Goal: Information Seeking & Learning: Learn about a topic

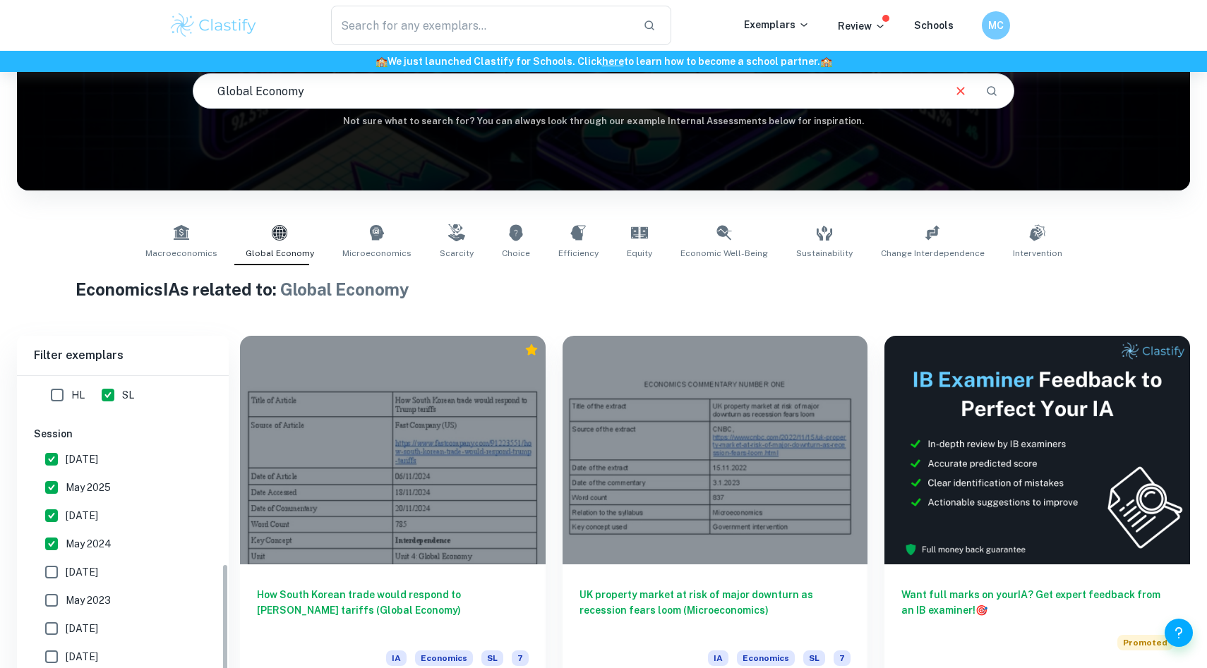
scroll to position [370, 0]
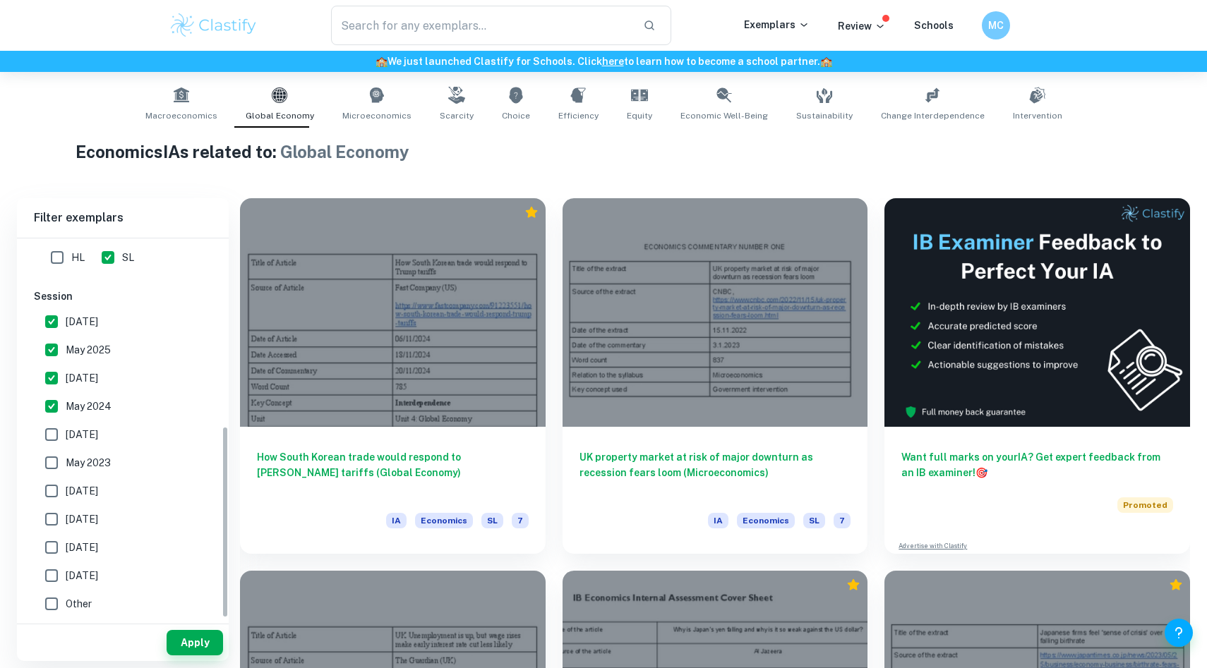
click at [50, 315] on input "[DATE]" at bounding box center [51, 322] width 28 height 28
checkbox input "false"
click at [49, 346] on input "May 2025" at bounding box center [51, 350] width 28 height 28
checkbox input "false"
click at [52, 379] on input "[DATE]" at bounding box center [51, 378] width 28 height 28
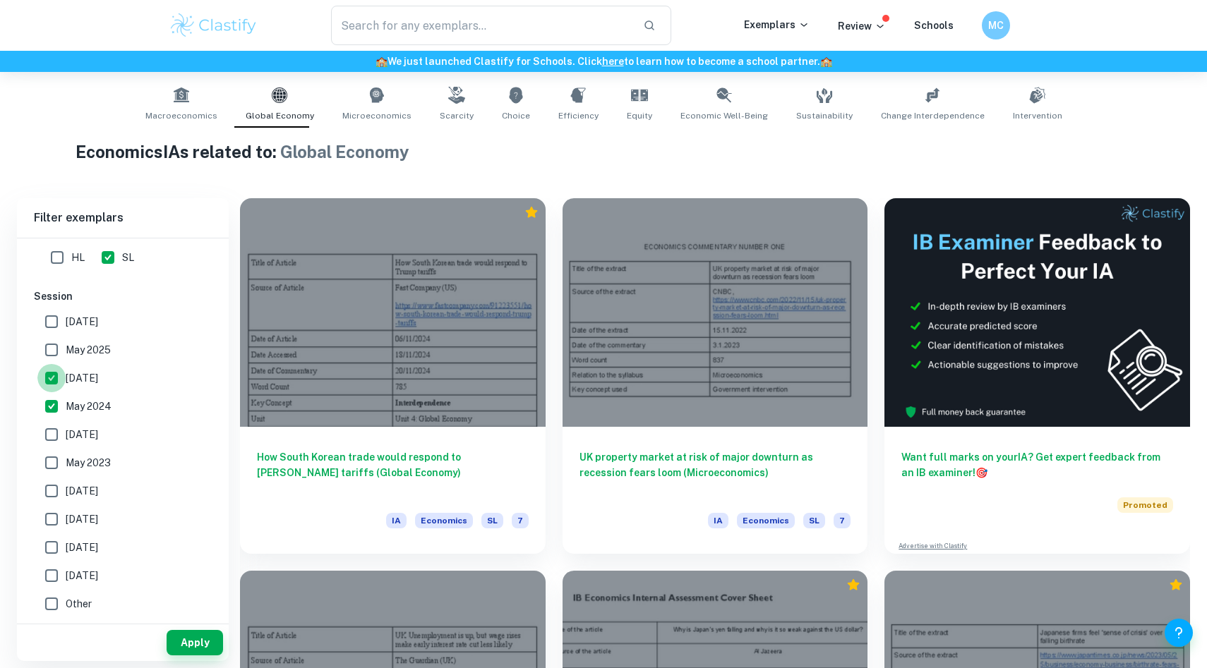
checkbox input "false"
click at [52, 402] on input "May 2024" at bounding box center [51, 406] width 28 height 28
checkbox input "false"
click at [188, 643] on button "Apply" at bounding box center [195, 642] width 56 height 25
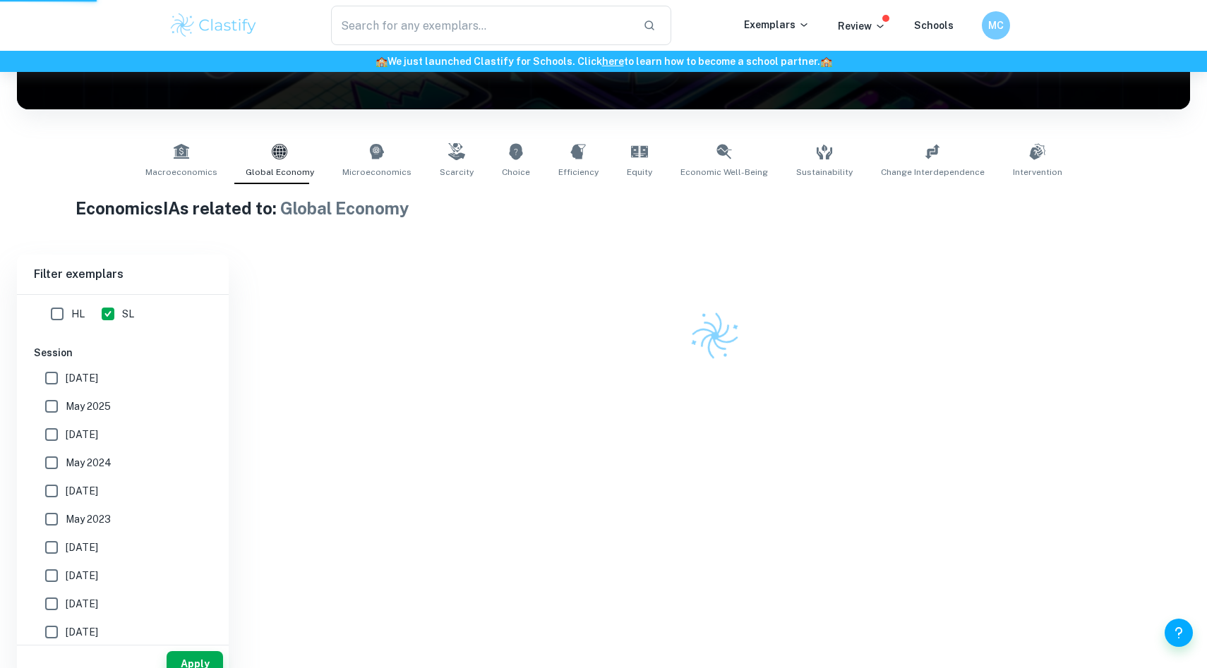
scroll to position [186, 0]
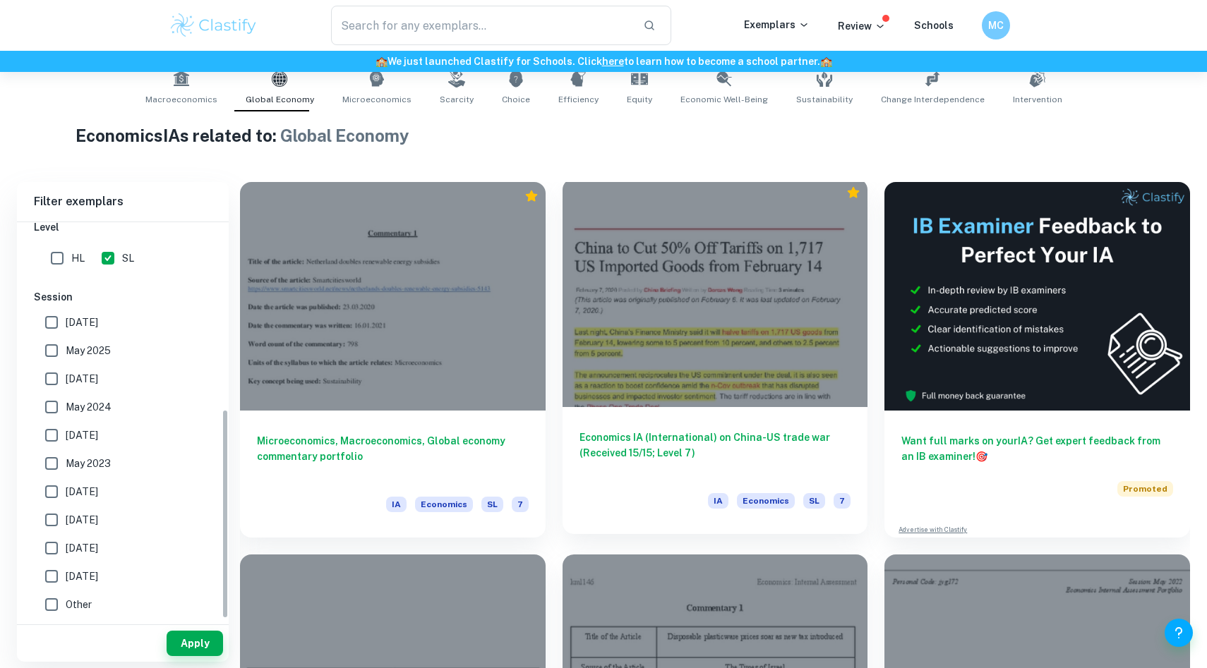
scroll to position [354, 0]
click at [742, 347] on div at bounding box center [715, 293] width 306 height 229
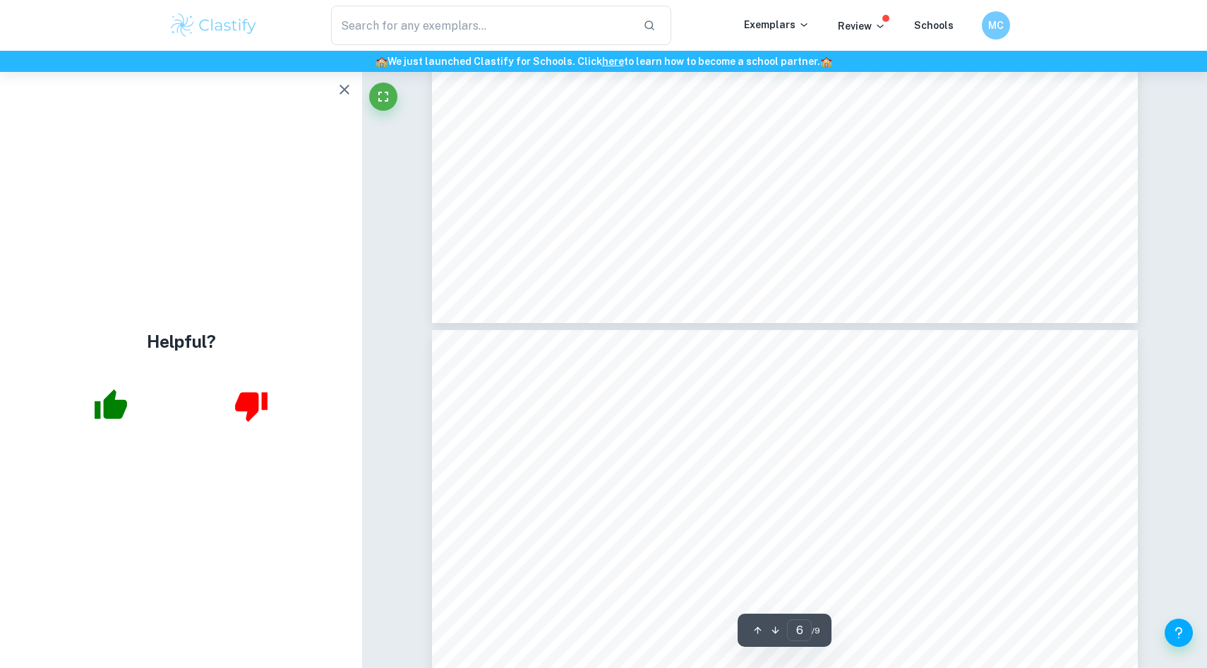
type input "5"
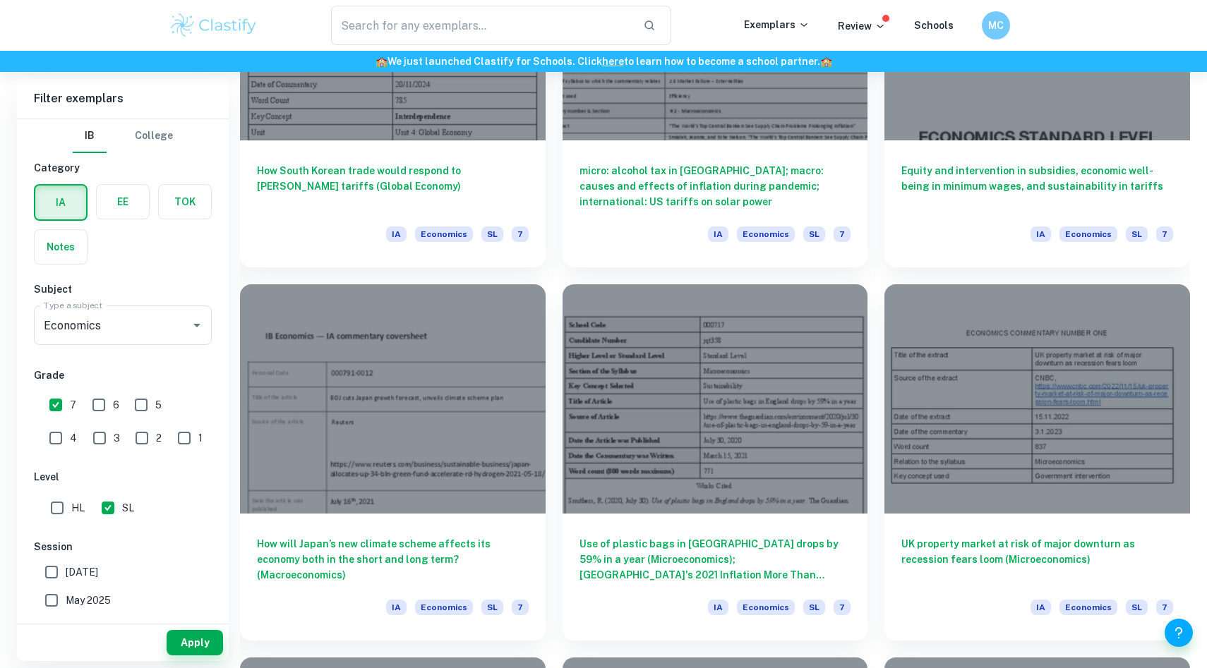
scroll to position [1309, 0]
click at [439, 35] on input "text" at bounding box center [481, 26] width 301 height 40
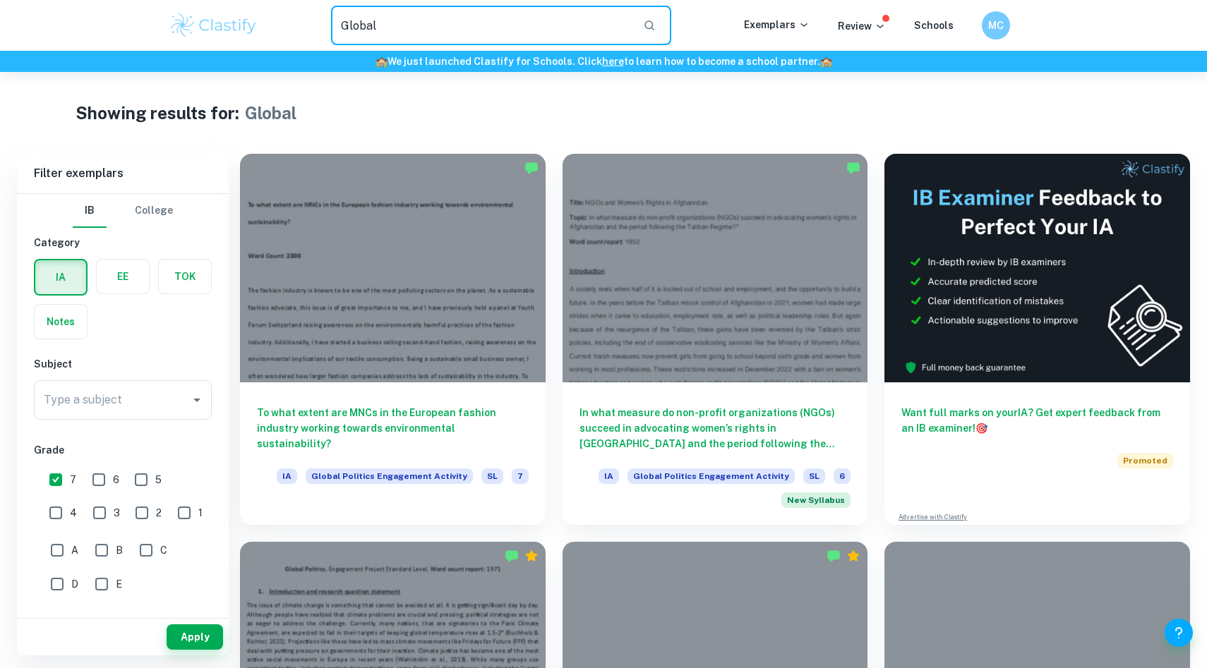
click at [422, 28] on input "Global" at bounding box center [481, 26] width 301 height 40
type input "Global Economics"
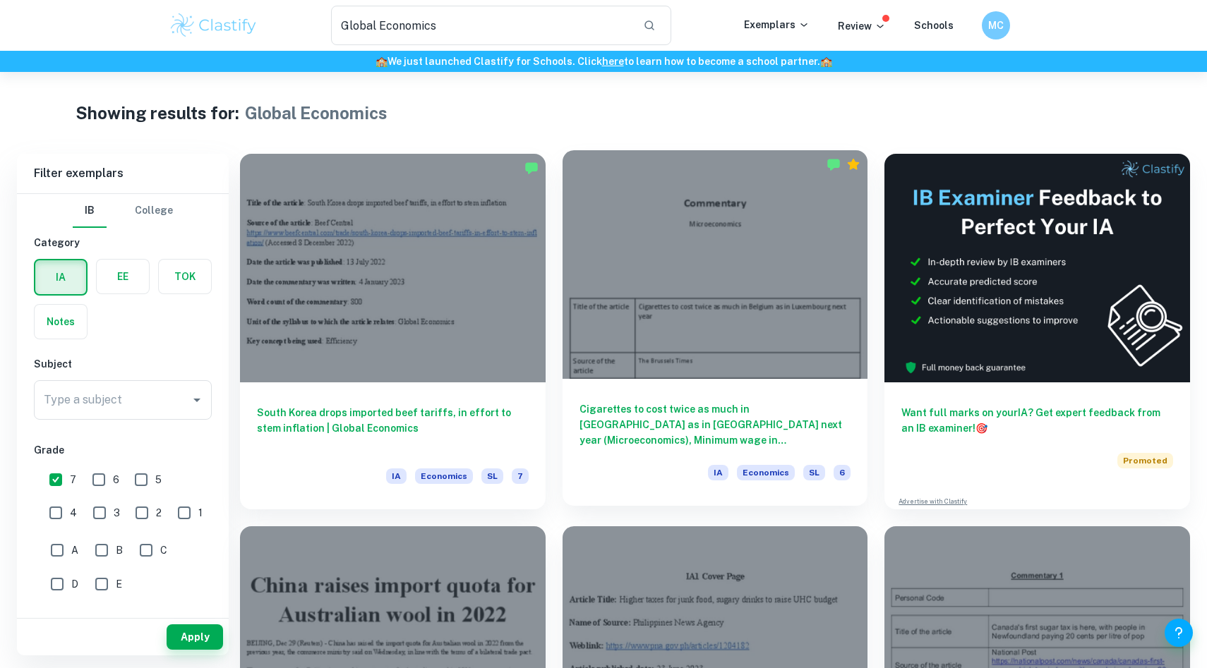
click at [753, 331] on div at bounding box center [715, 264] width 306 height 229
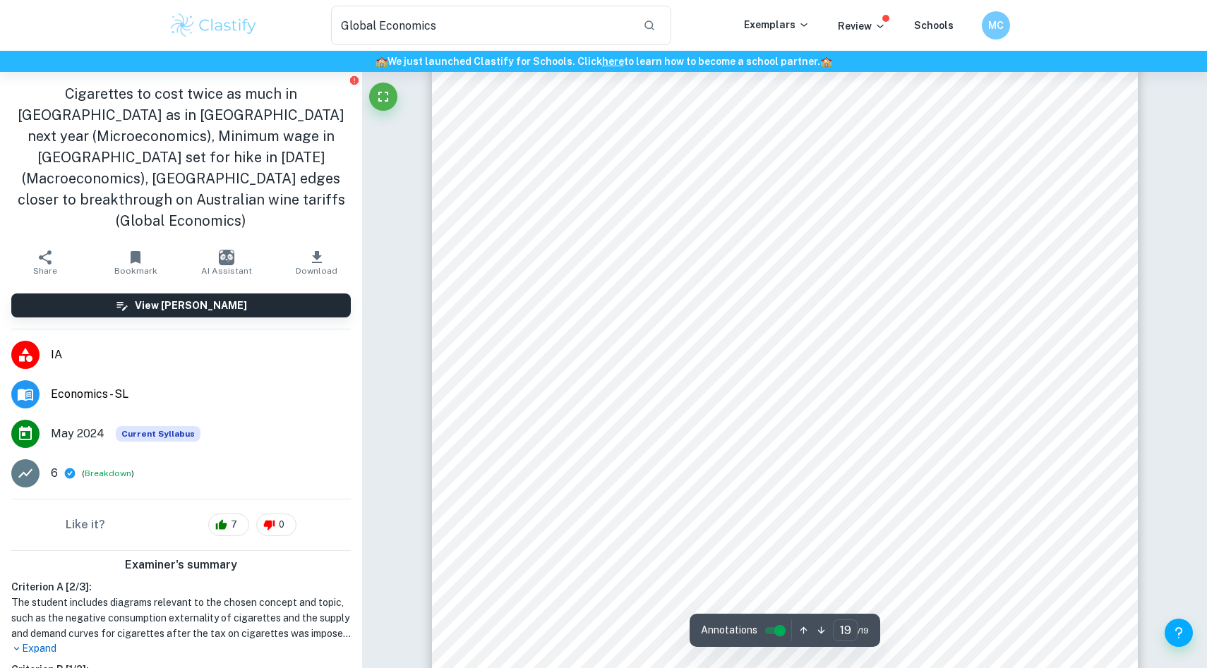
scroll to position [18632, 0]
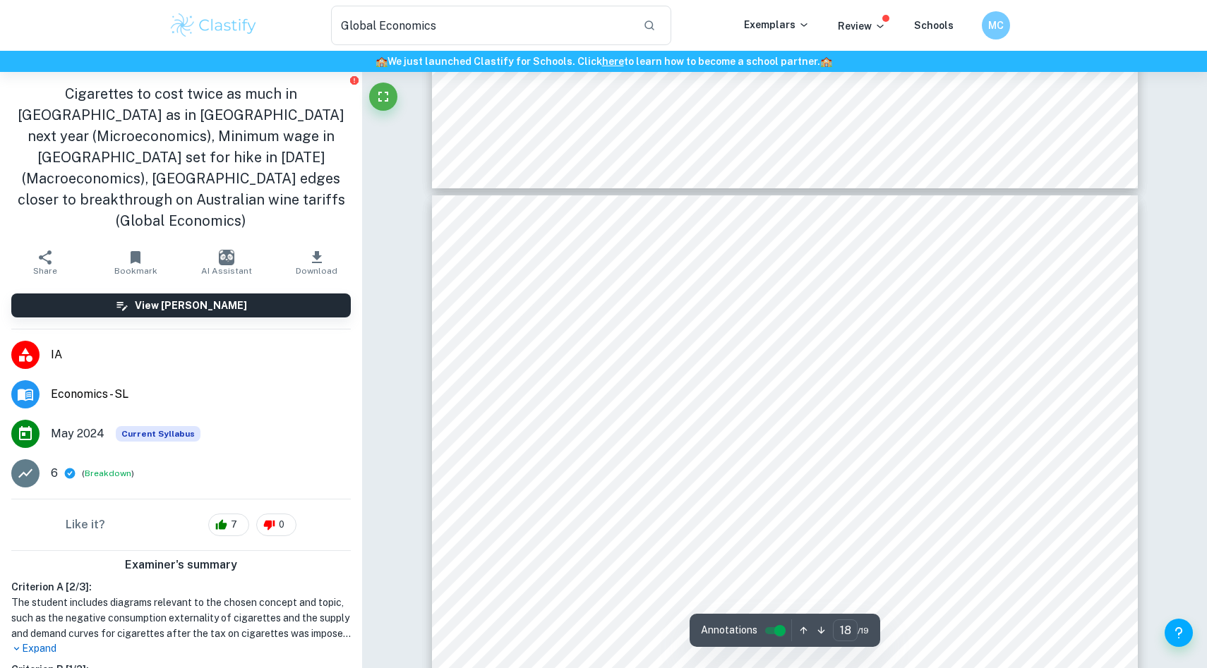
type input "17"
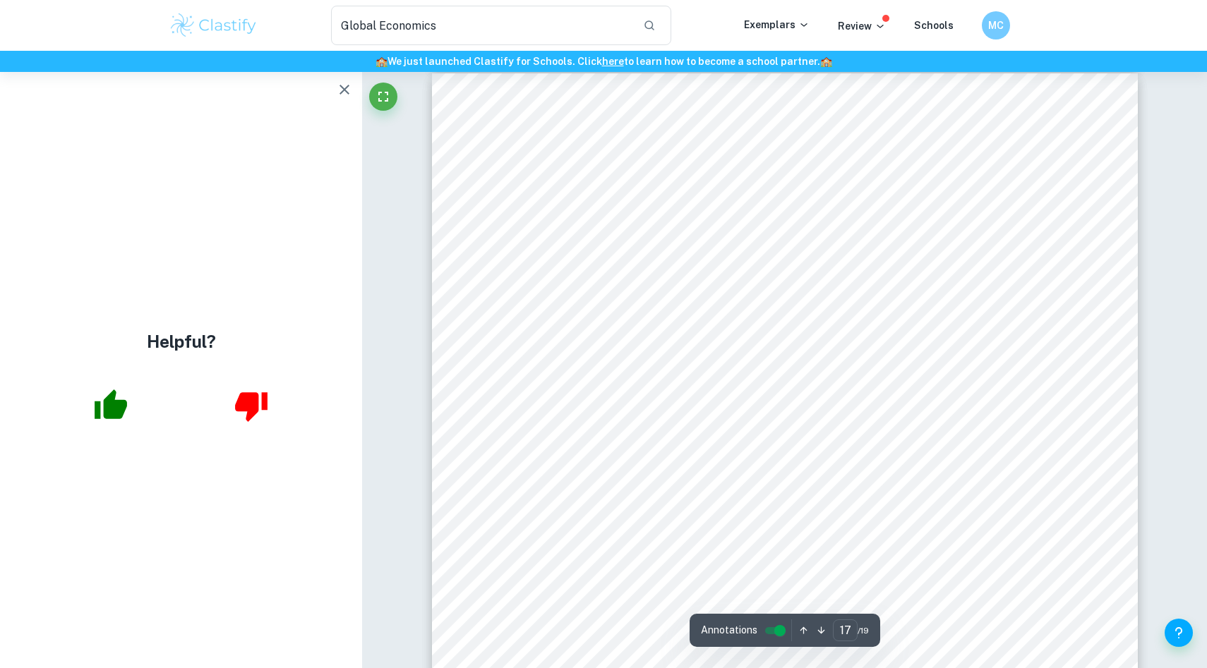
scroll to position [16195, 0]
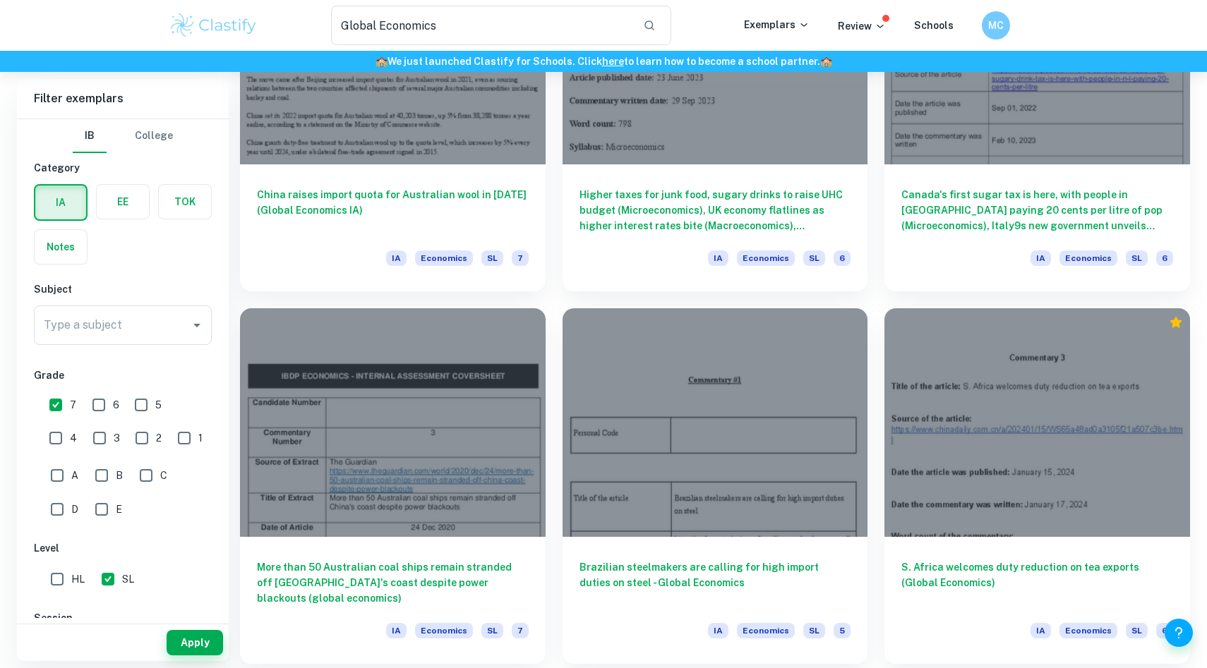
scroll to position [581, 0]
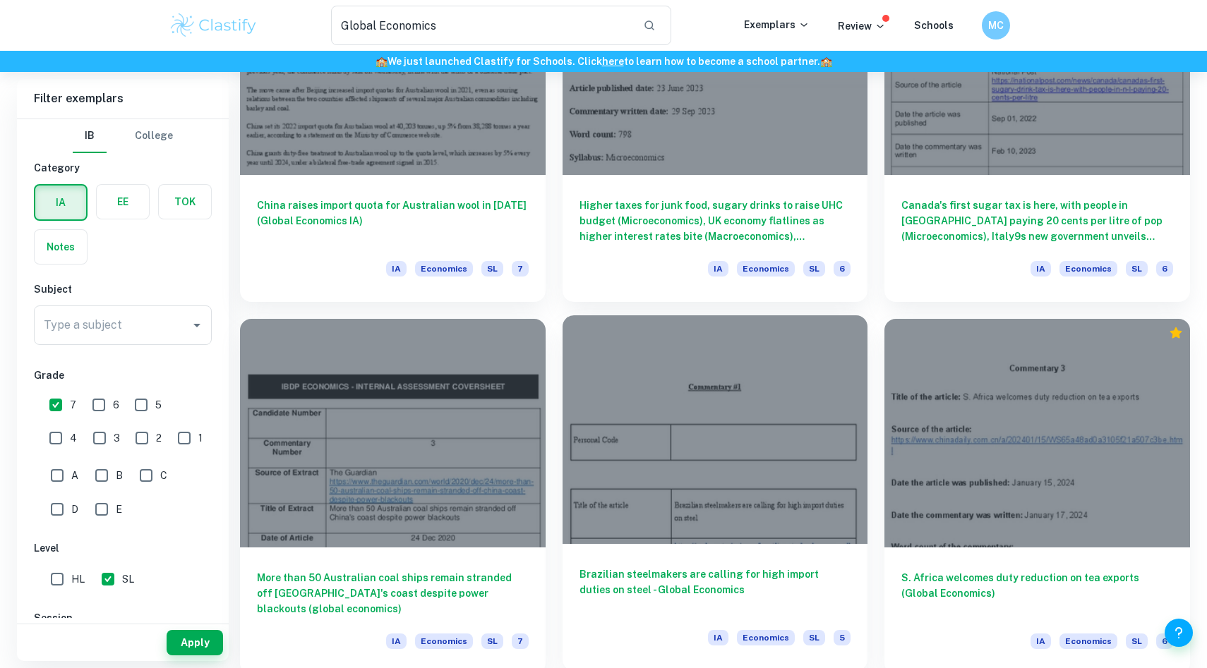
click at [711, 585] on h6 "Brazilian steelmakers are calling for high import duties on steel - Global Econ…" at bounding box center [715, 590] width 272 height 47
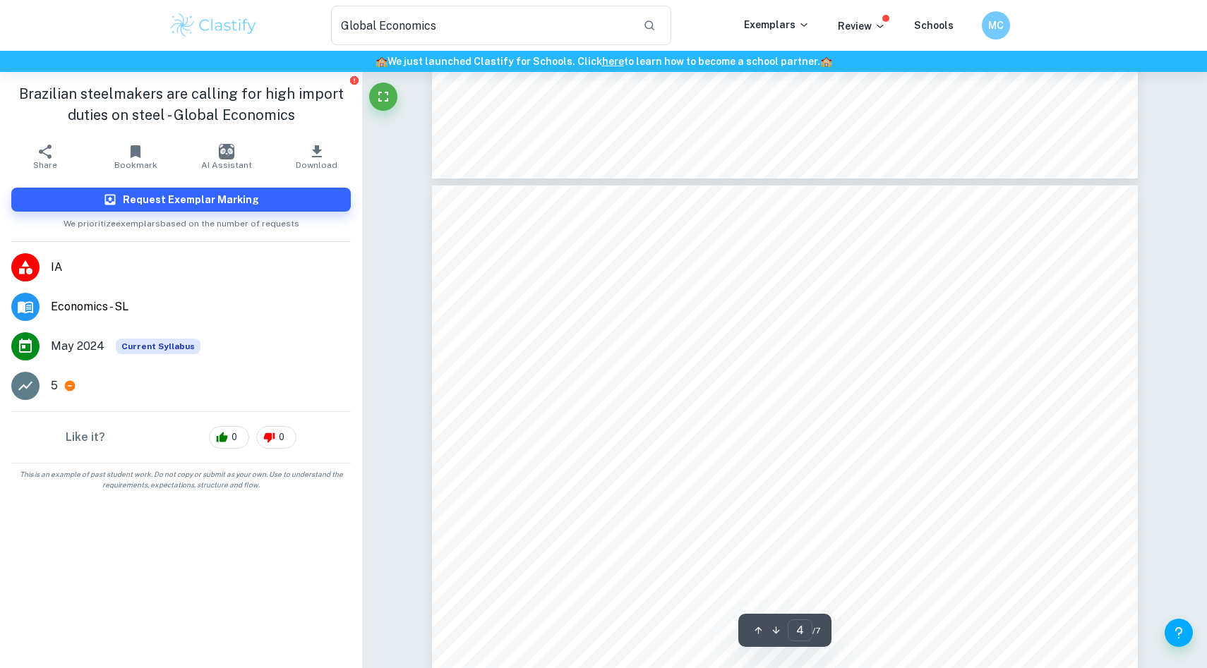
scroll to position [3025, 0]
click at [767, 324] on span "protection which impose taxes on imported goods and services. The tariff aims t…" at bounding box center [769, 328] width 505 height 14
click at [767, 323] on span "protection which impose taxes on imported goods and services. The tariff aims t…" at bounding box center [769, 328] width 505 height 14
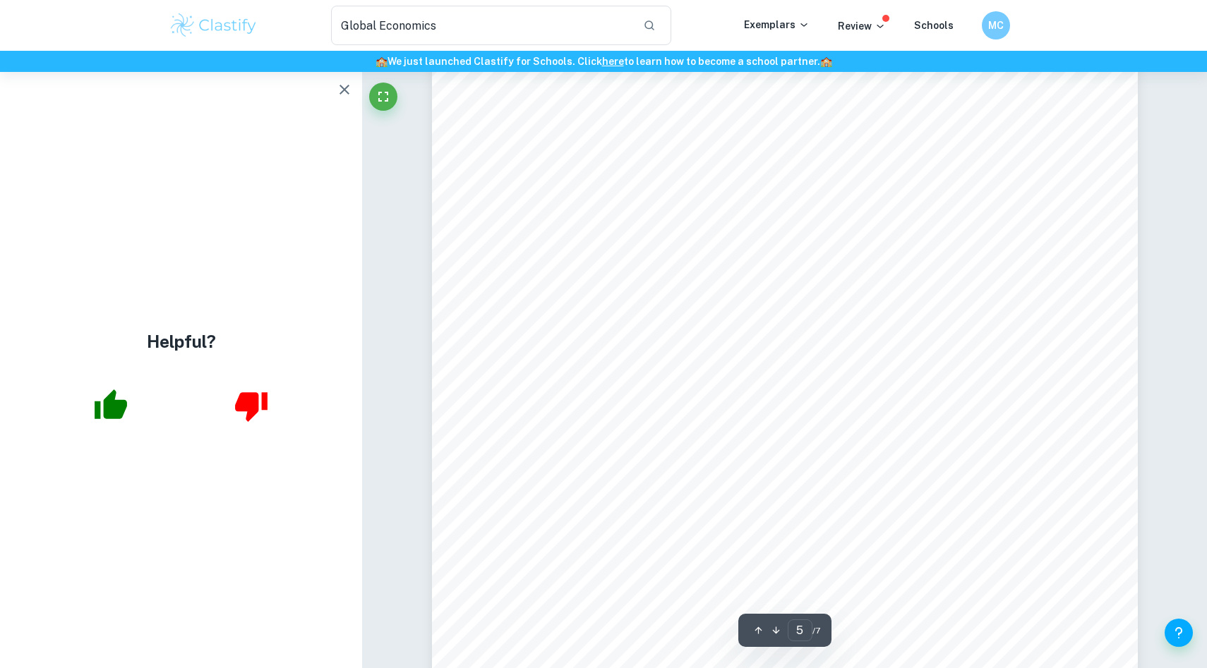
scroll to position [4314, 0]
click at [879, 235] on div "In Figure 1, the global free market initially operates at equilibrium. In a fre…" at bounding box center [785, 397] width 706 height 997
click at [896, 271] on span "foreign goods to provide affording comes at the expense of domestic production." at bounding box center [746, 272] width 459 height 14
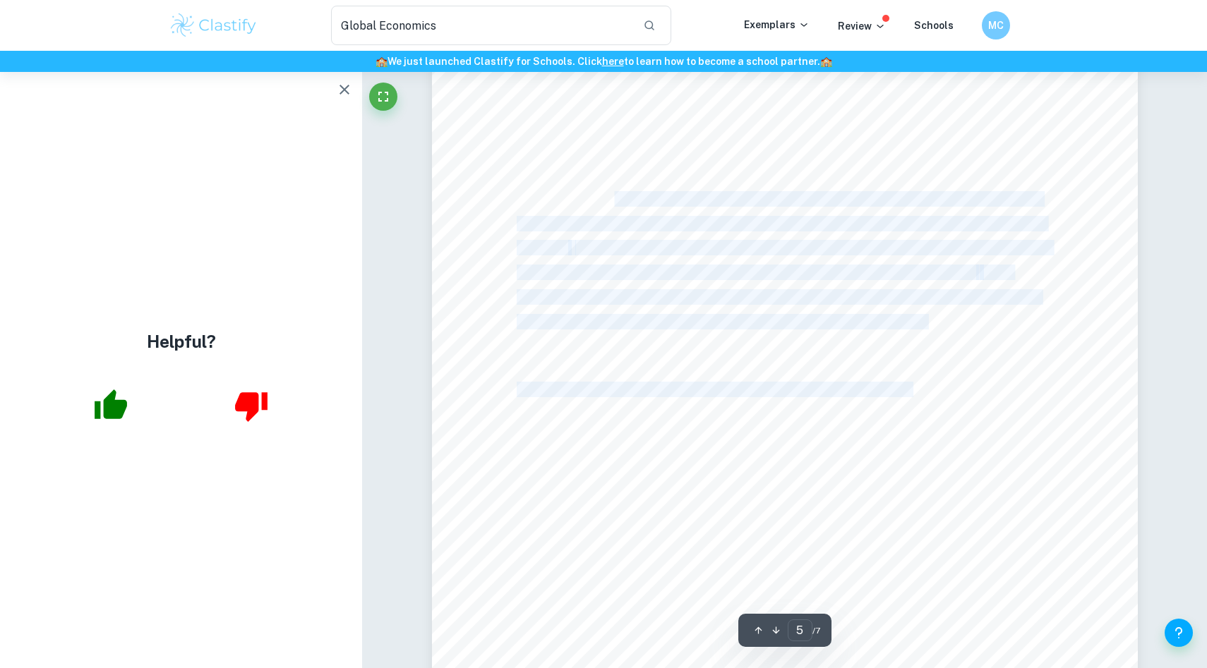
drag, startPoint x: 865, startPoint y: 342, endPoint x: 613, endPoint y: 205, distance: 286.7
click at [613, 205] on div "In Figure 1, the global free market initially operates at equilibrium. In a fre…" at bounding box center [785, 397] width 706 height 997
click at [613, 205] on span "in the global steel-market due to insufficient resources and infrastructure. Th…" at bounding box center [779, 199] width 524 height 14
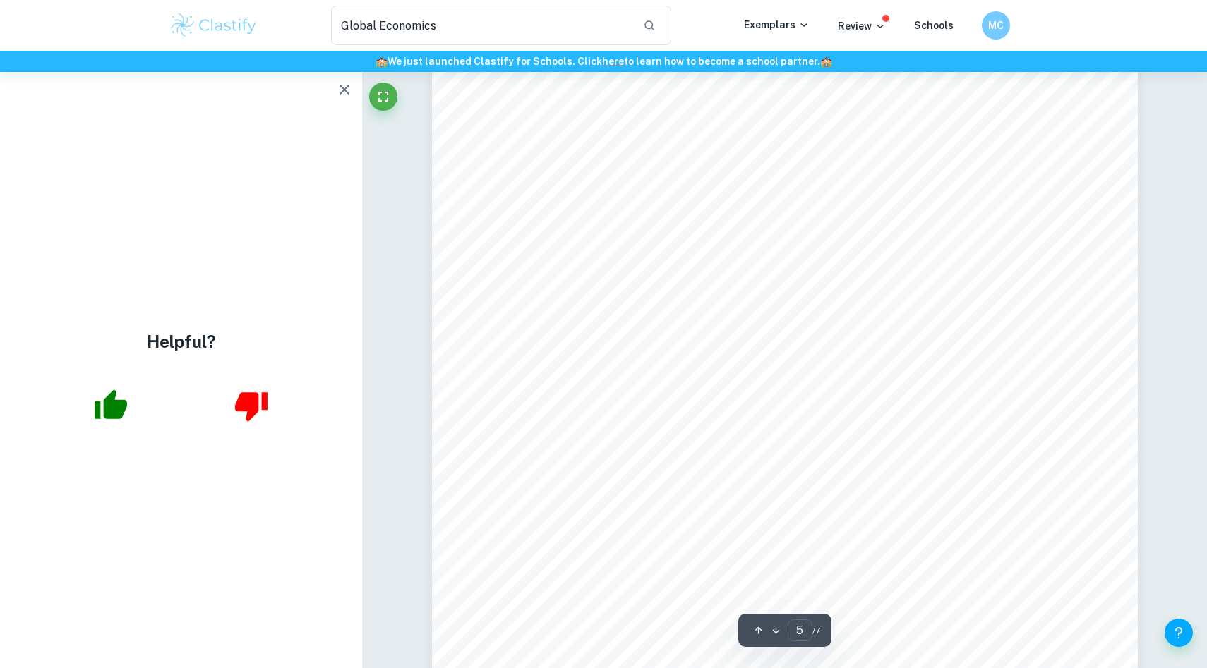
drag, startPoint x: 895, startPoint y: 325, endPoint x: 457, endPoint y: 201, distance: 454.6
click at [457, 200] on div "In Figure 1, the global free market initially operates at equilibrium. In a fre…" at bounding box center [785, 397] width 706 height 997
type input "6"
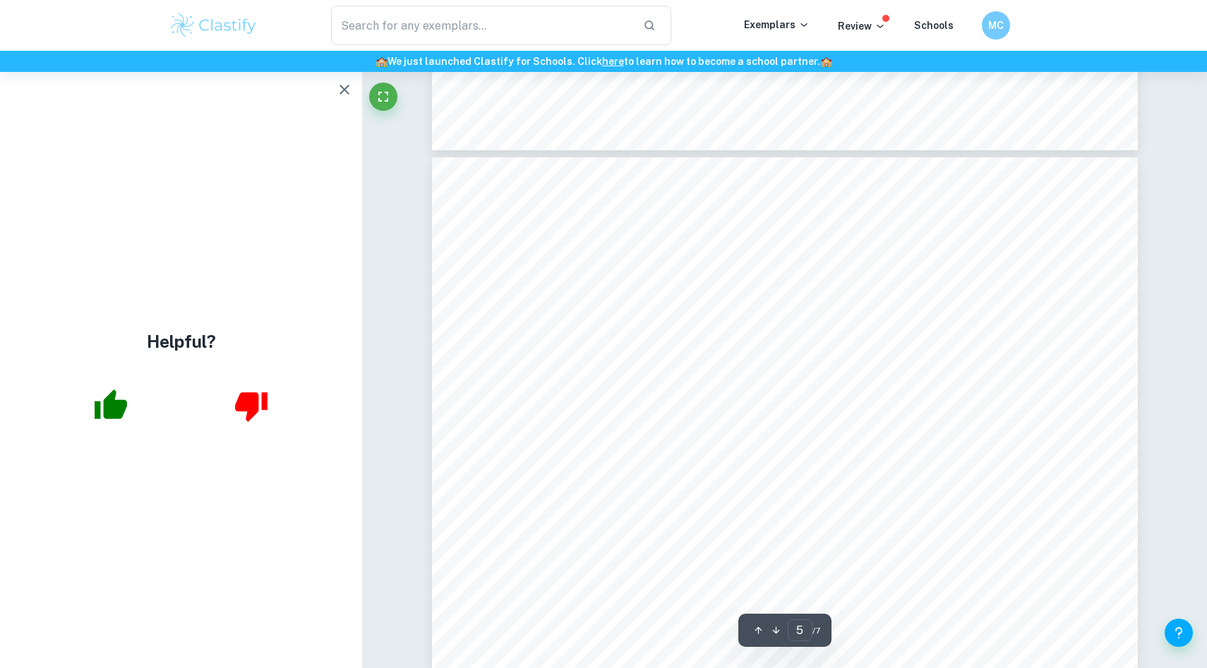
click at [922, 335] on div "In Figure 1, the global free market initially operates at equilibrium. In a fre…" at bounding box center [785, 655] width 706 height 997
click at [924, 359] on div "In Figure 1, the global free market initially operates at equilibrium. In a fre…" at bounding box center [785, 655] width 706 height 997
drag, startPoint x: 940, startPoint y: 370, endPoint x: 463, endPoint y: 224, distance: 498.9
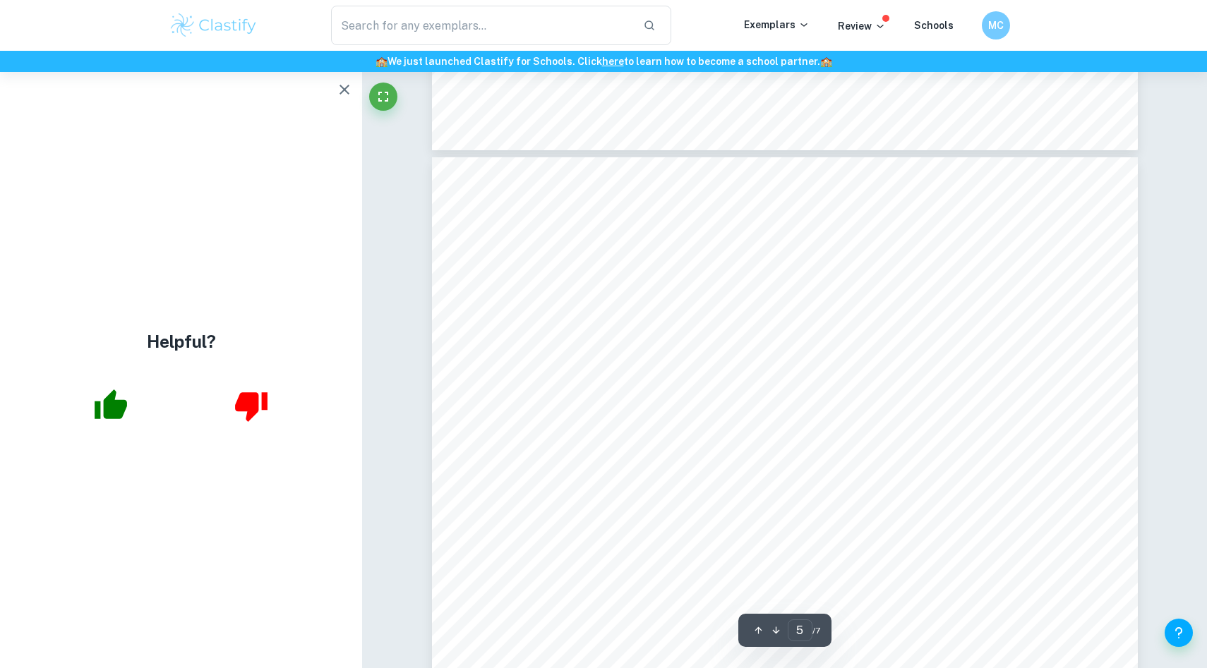
click at [463, 224] on div "In Figure 1, the global free market initially operates at equilibrium. In a fre…" at bounding box center [785, 655] width 706 height 997
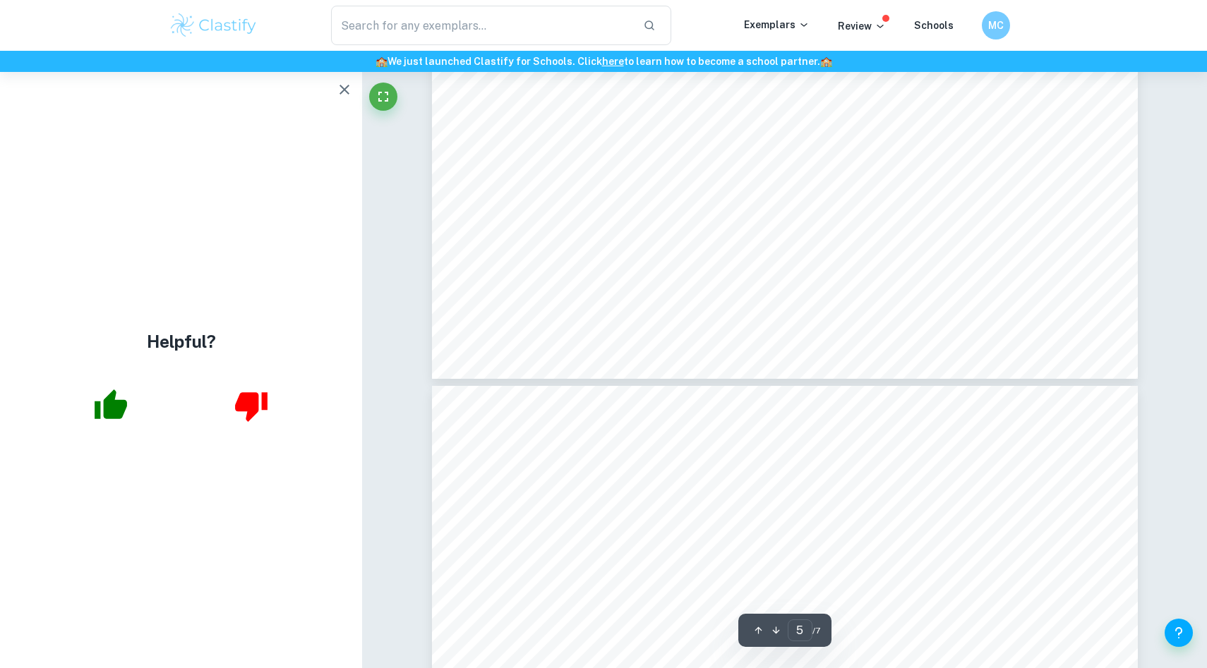
type input "4"
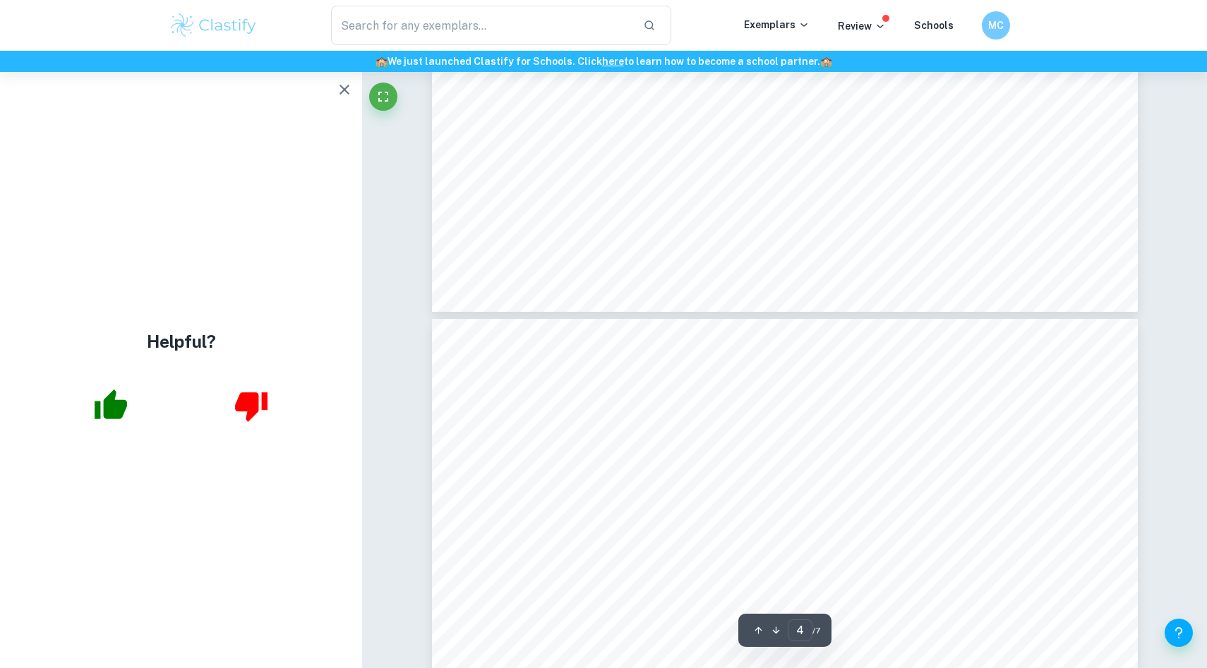
scroll to position [2892, 0]
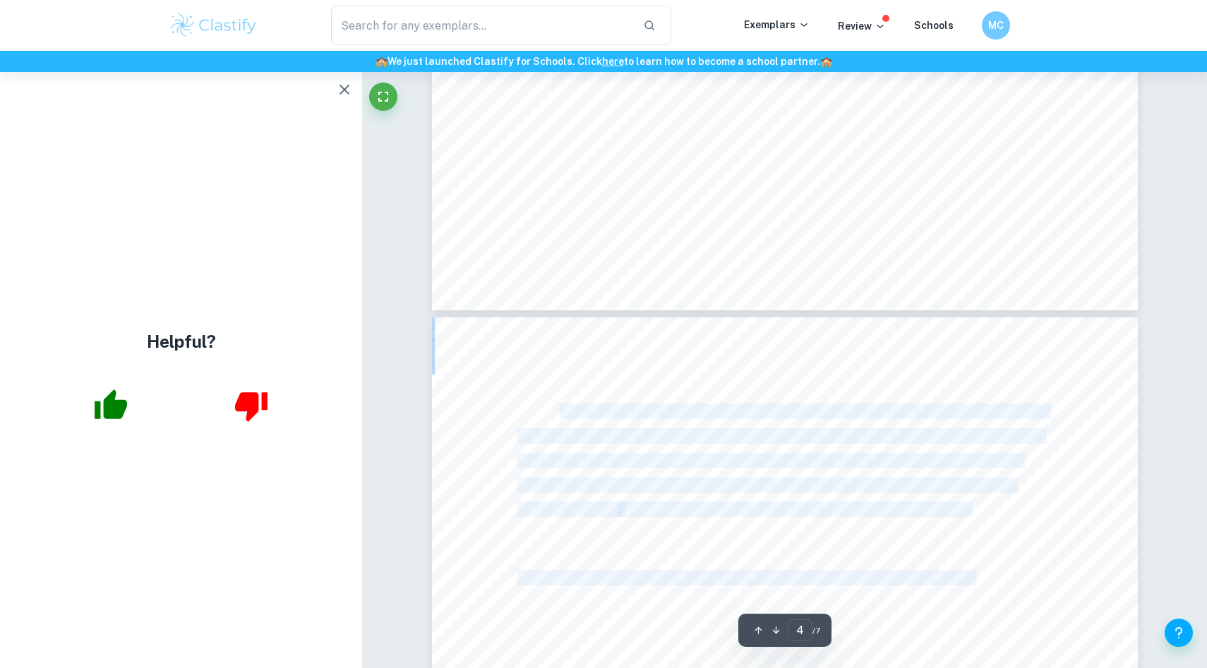
drag, startPoint x: 895, startPoint y: 522, endPoint x: 561, endPoint y: 409, distance: 352.4
click at [561, 409] on span "As of late September, Brazilian steelmakers have been pressuring their governme…" at bounding box center [804, 411] width 488 height 14
drag, startPoint x: 561, startPoint y: 409, endPoint x: 862, endPoint y: 510, distance: 317.3
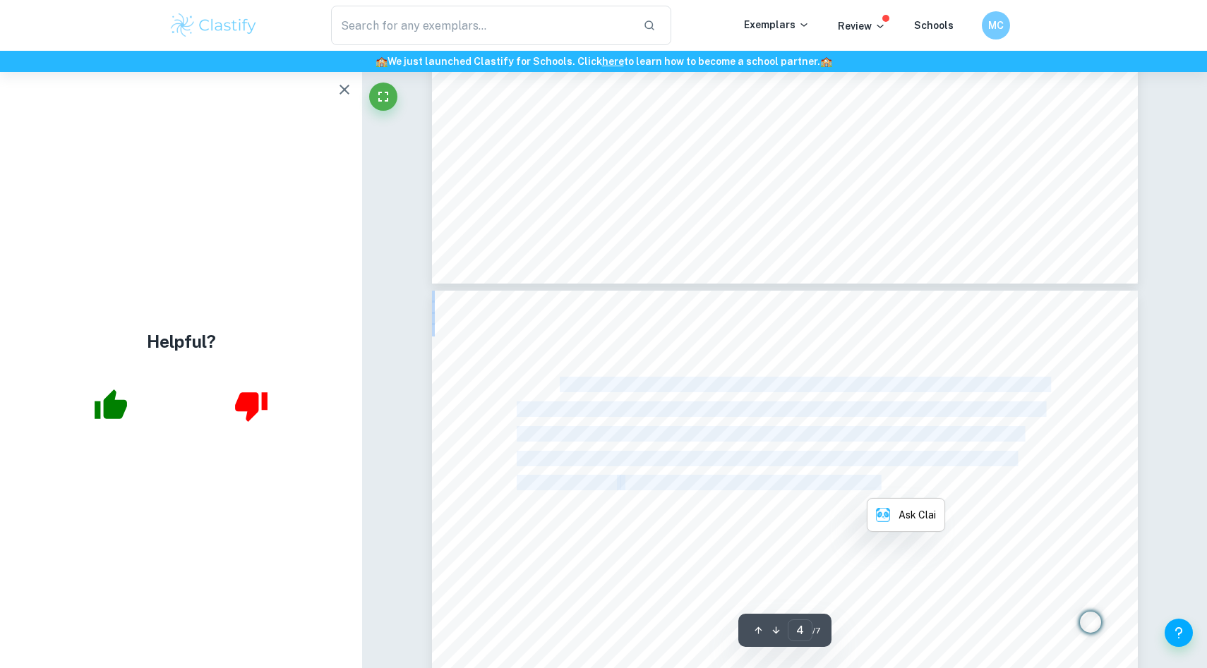
scroll to position [2920, 0]
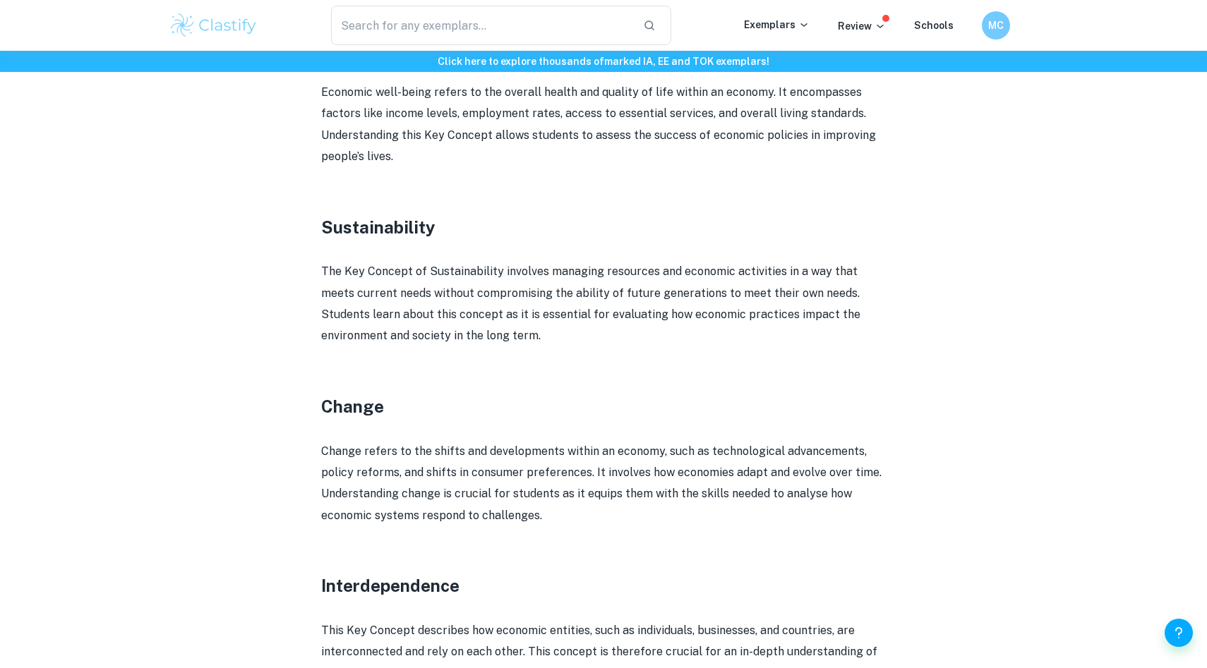
scroll to position [1728, 0]
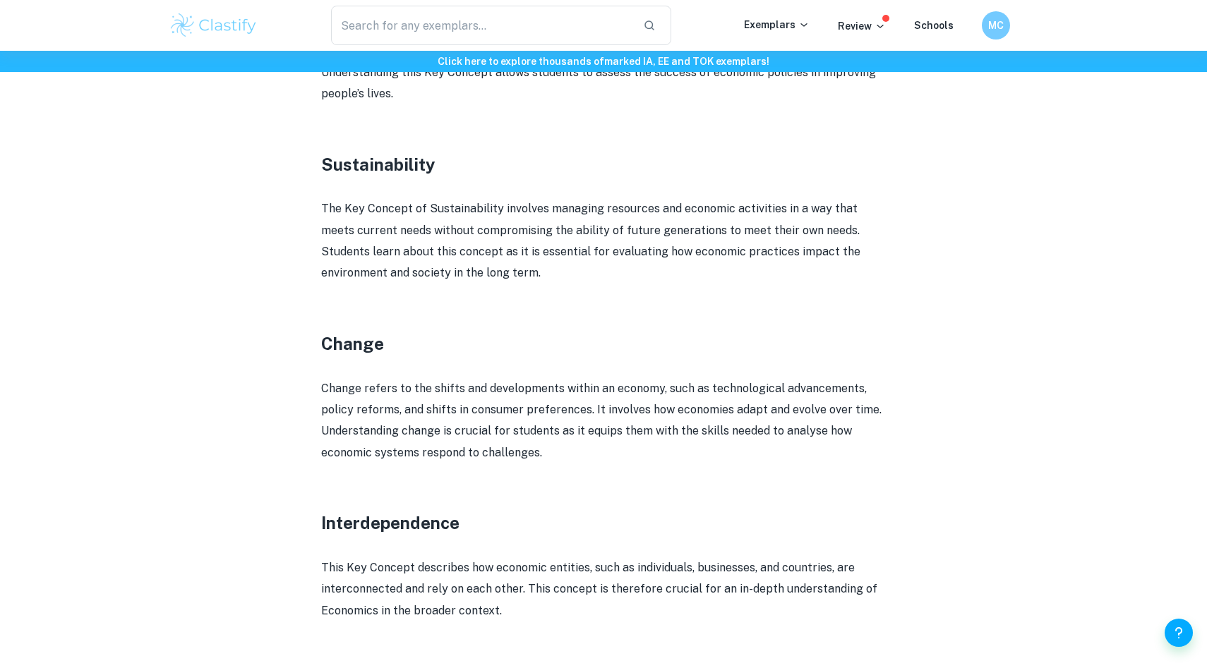
drag, startPoint x: 565, startPoint y: 458, endPoint x: 317, endPoint y: 395, distance: 255.5
drag, startPoint x: 317, startPoint y: 390, endPoint x: 594, endPoint y: 454, distance: 284.0
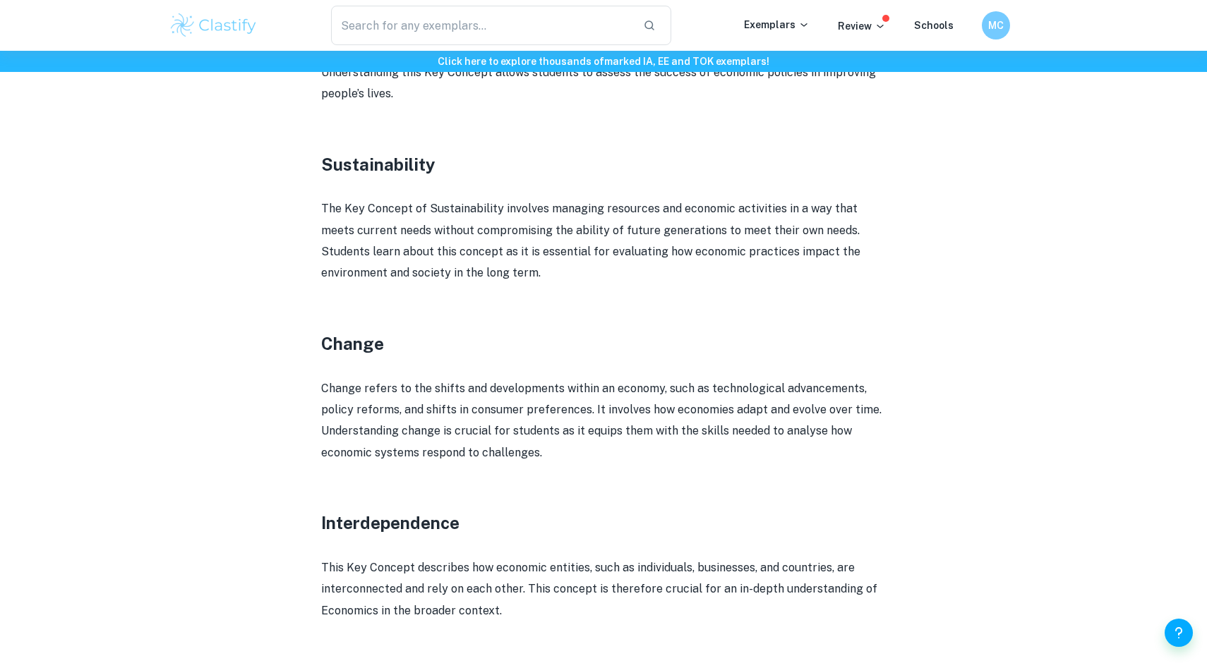
click at [594, 454] on p "Change refers to the shifts and developments within an economy, such as technol…" at bounding box center [603, 421] width 565 height 86
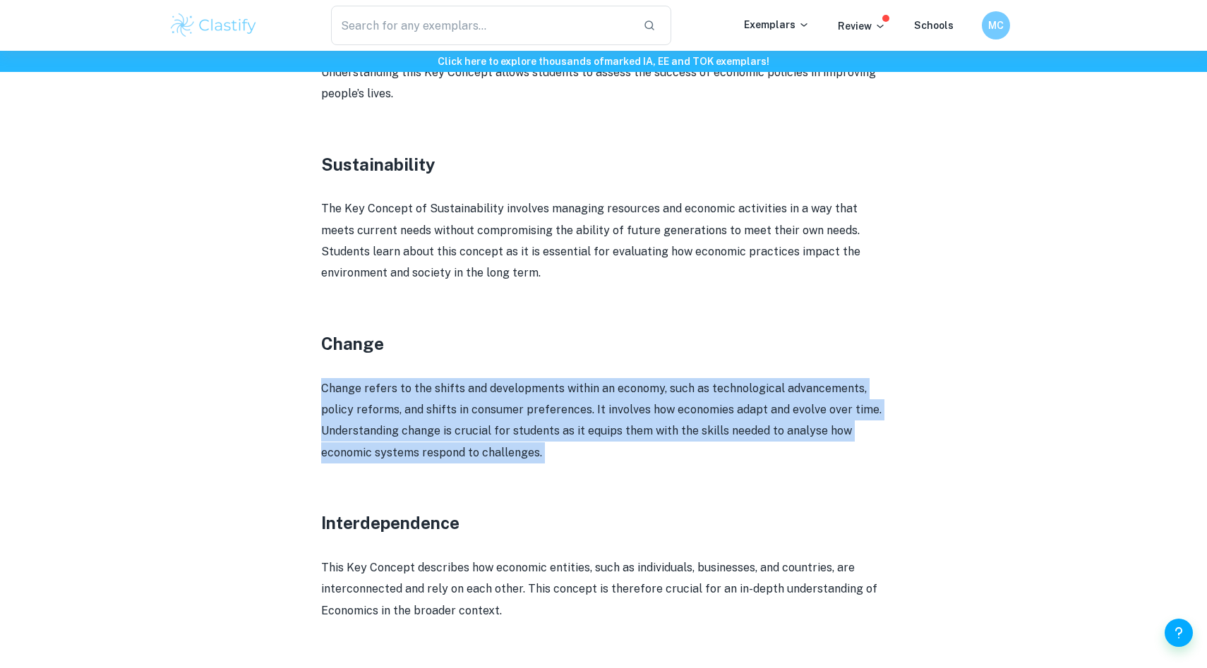
drag, startPoint x: 594, startPoint y: 454, endPoint x: 310, endPoint y: 385, distance: 291.8
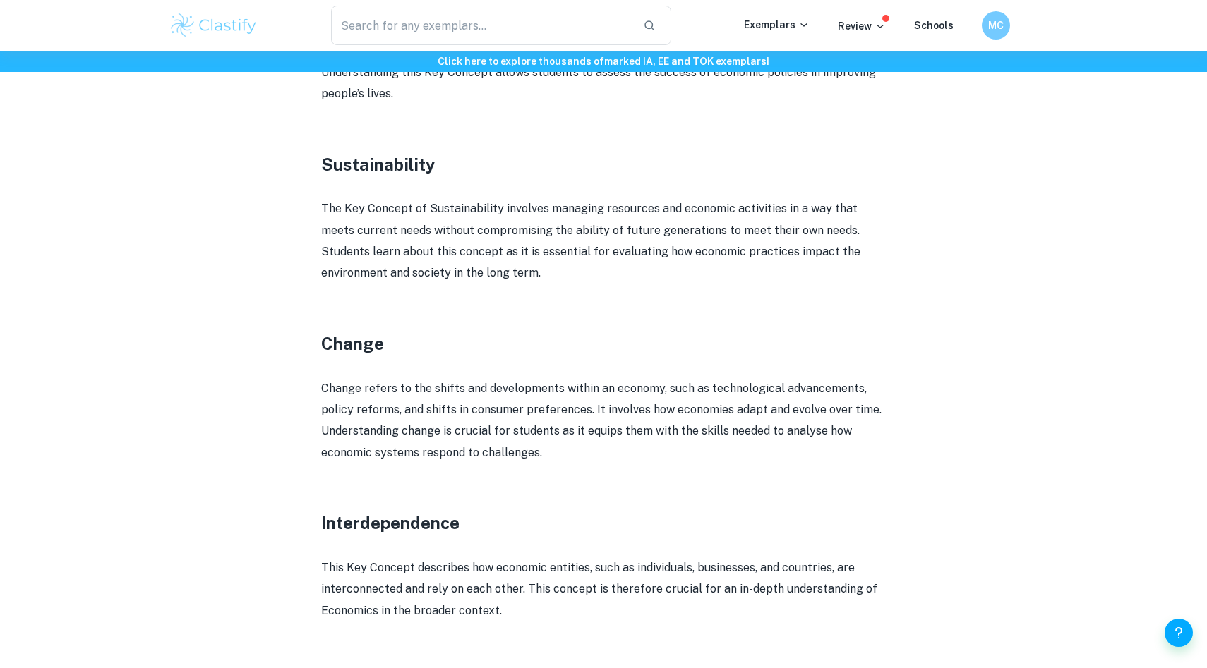
drag, startPoint x: 313, startPoint y: 384, endPoint x: 572, endPoint y: 464, distance: 270.3
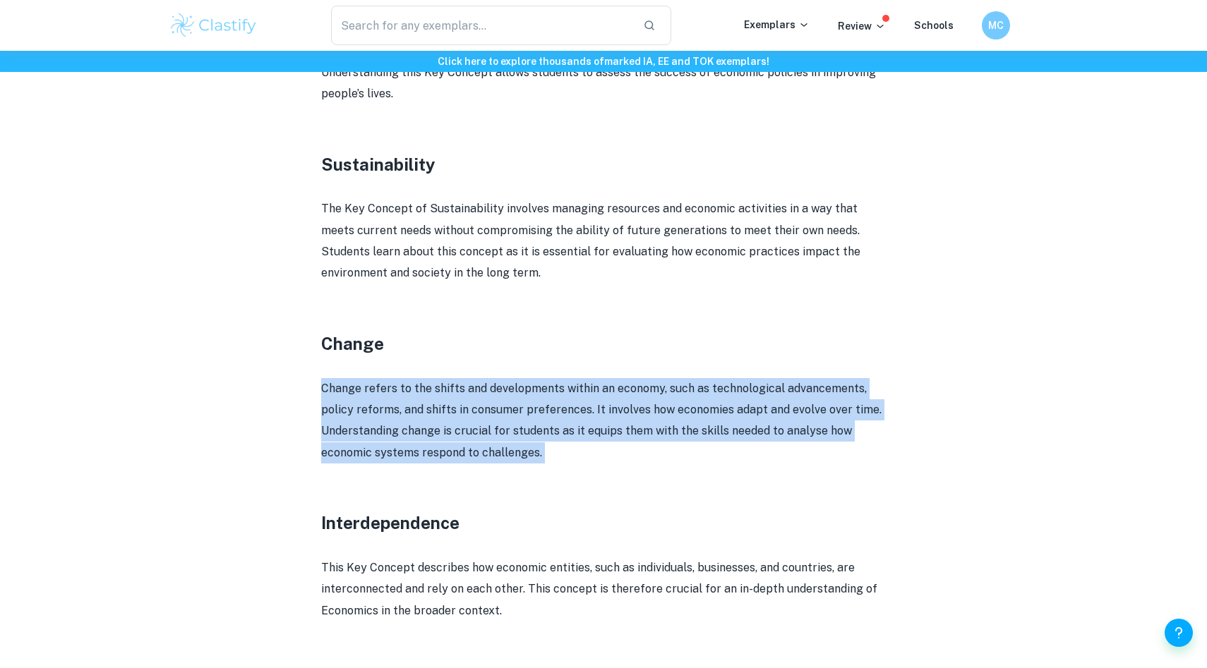
click at [572, 464] on p at bounding box center [603, 474] width 565 height 21
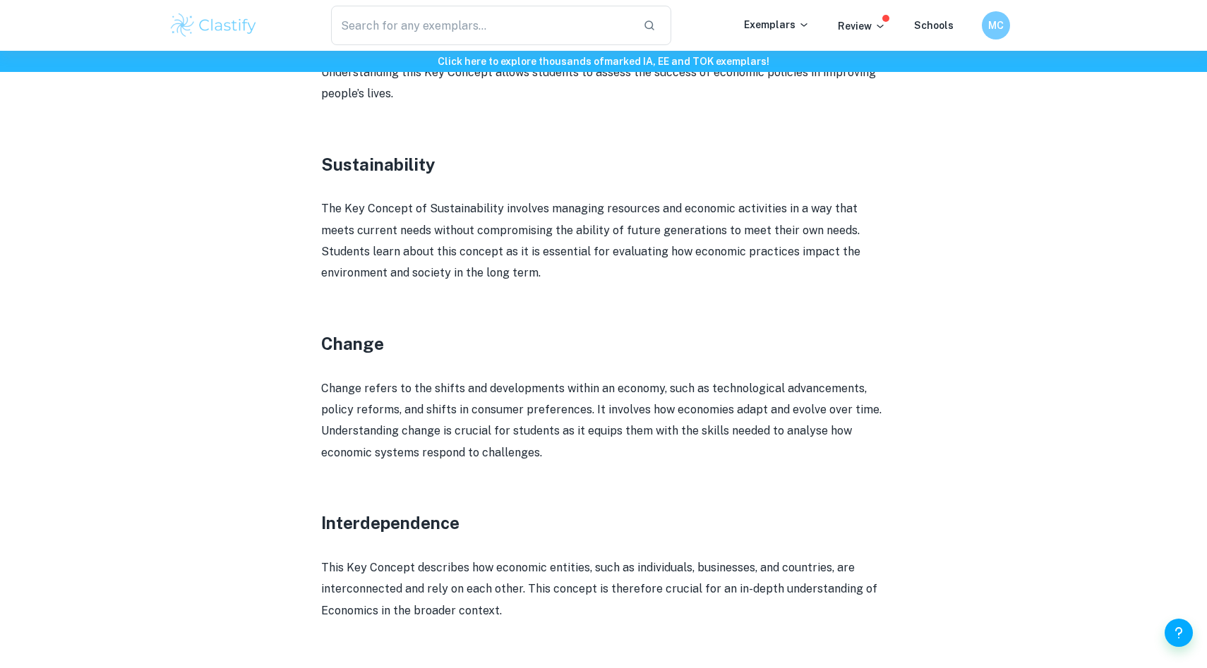
drag, startPoint x: 573, startPoint y: 452, endPoint x: 255, endPoint y: 379, distance: 326.6
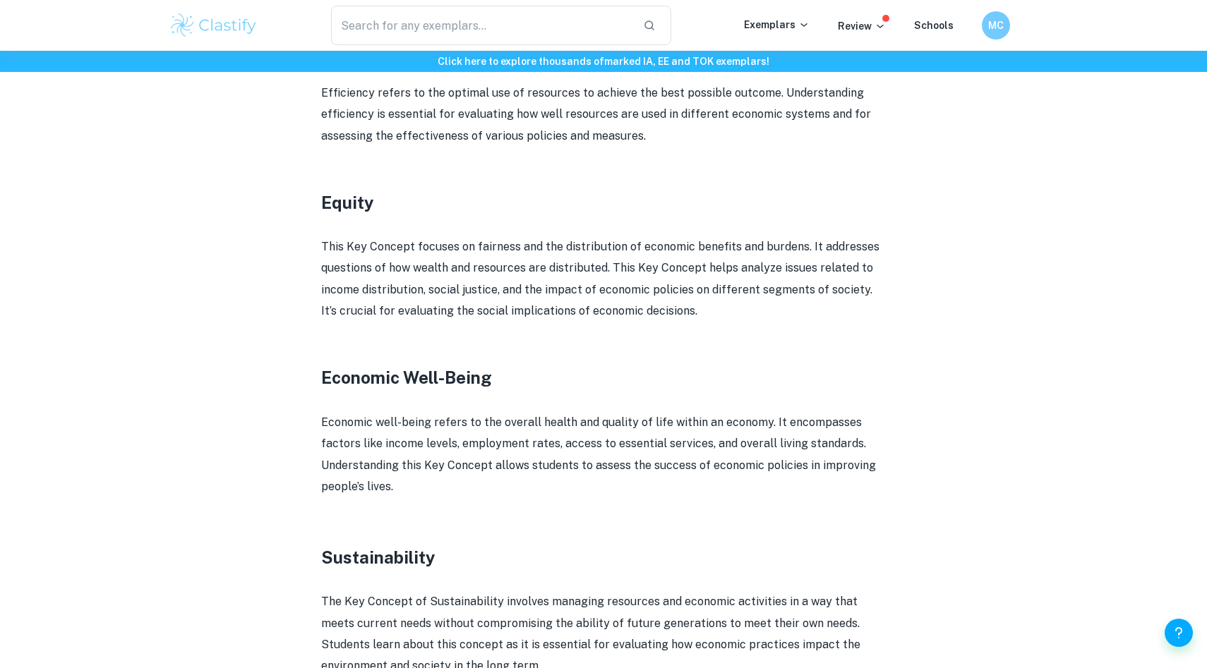
scroll to position [1343, 0]
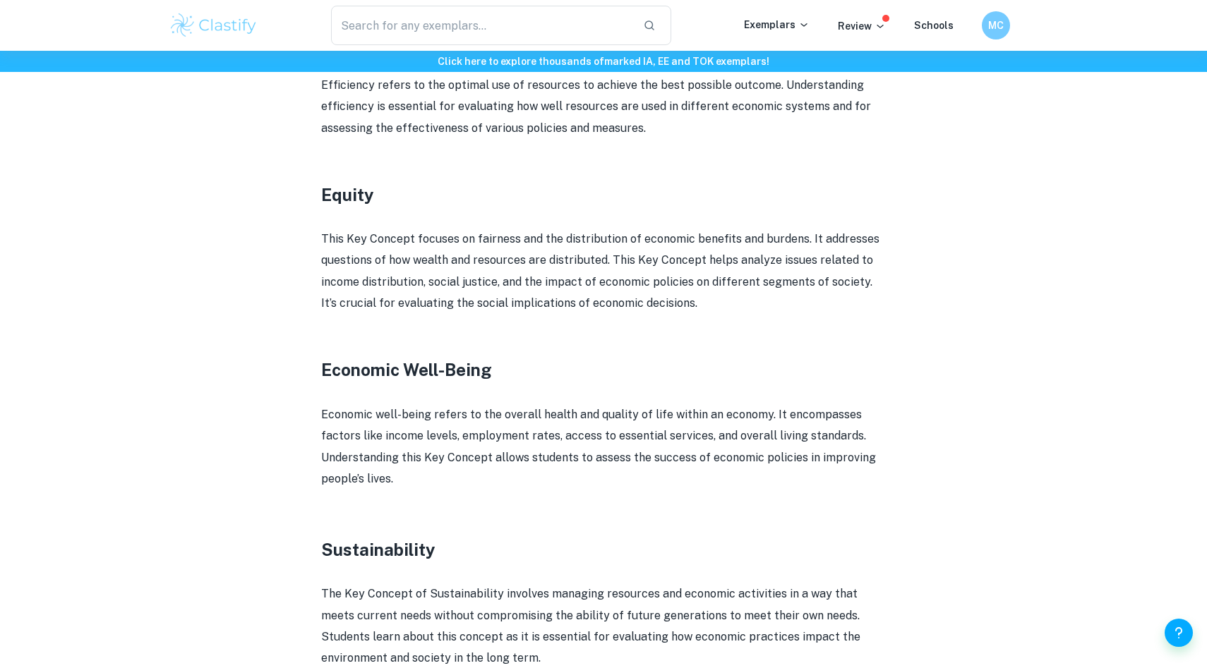
drag, startPoint x: 456, startPoint y: 483, endPoint x: 310, endPoint y: 414, distance: 161.9
click at [310, 414] on div "IB Economics Key Concepts By Wojtek • August 16, 2024 Get feedback on your Econ…" at bounding box center [603, 140] width 869 height 2749
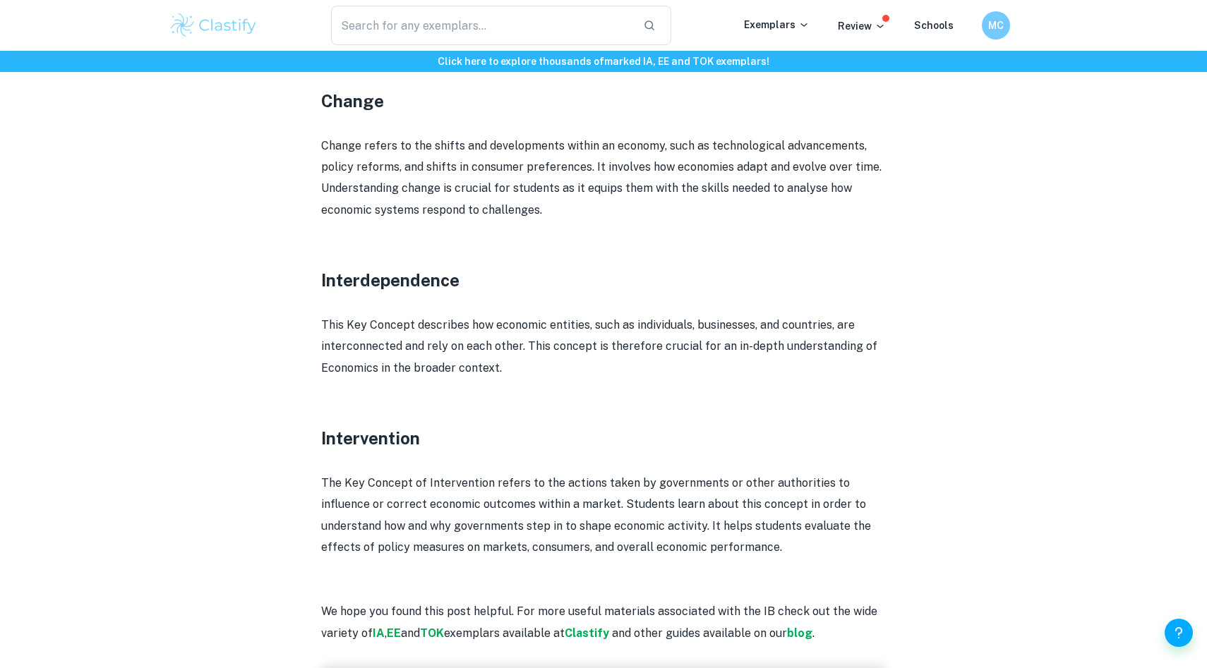
scroll to position [1975, 0]
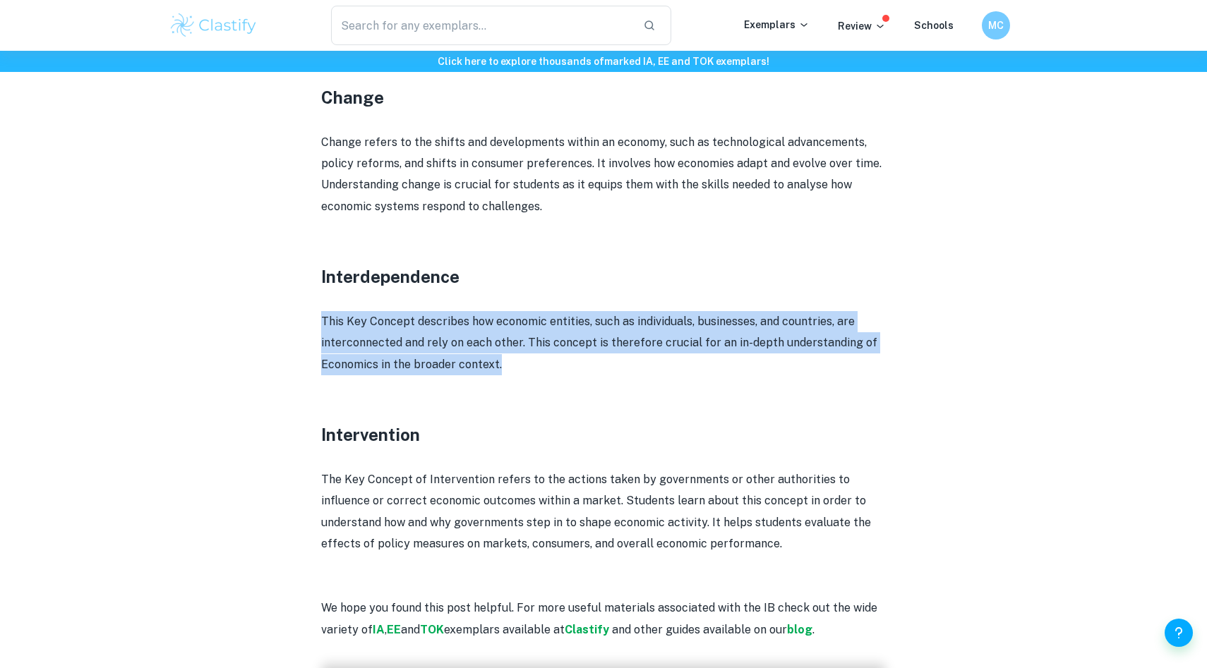
drag, startPoint x: 562, startPoint y: 366, endPoint x: 311, endPoint y: 327, distance: 254.9
drag, startPoint x: 311, startPoint y: 326, endPoint x: 519, endPoint y: 402, distance: 221.5
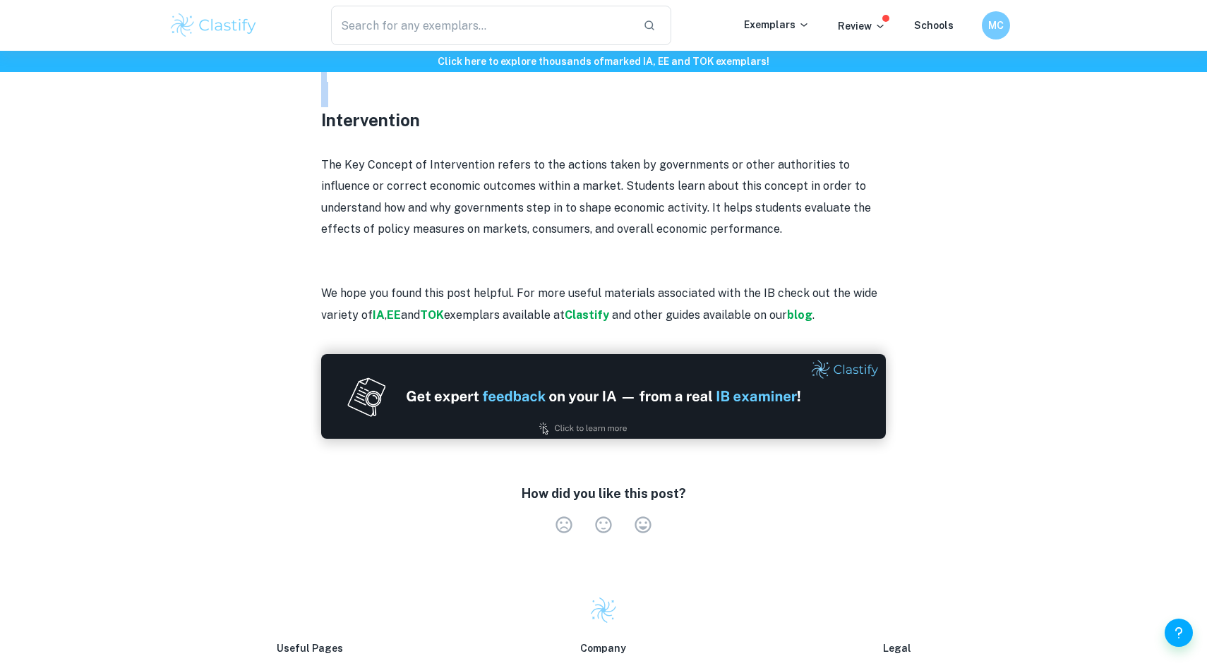
scroll to position [2290, 0]
click at [384, 315] on p "We hope you found this post helpful. For more useful materials associated with …" at bounding box center [603, 303] width 565 height 43
click at [382, 315] on strong "IA" at bounding box center [379, 314] width 12 height 13
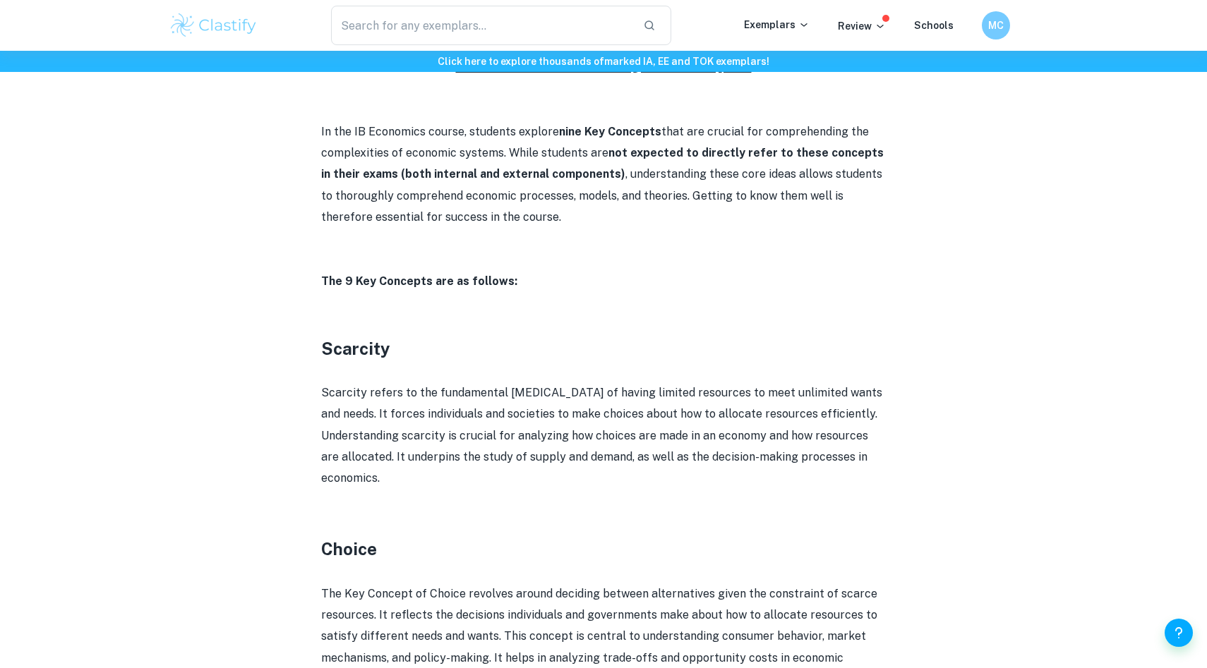
scroll to position [639, 0]
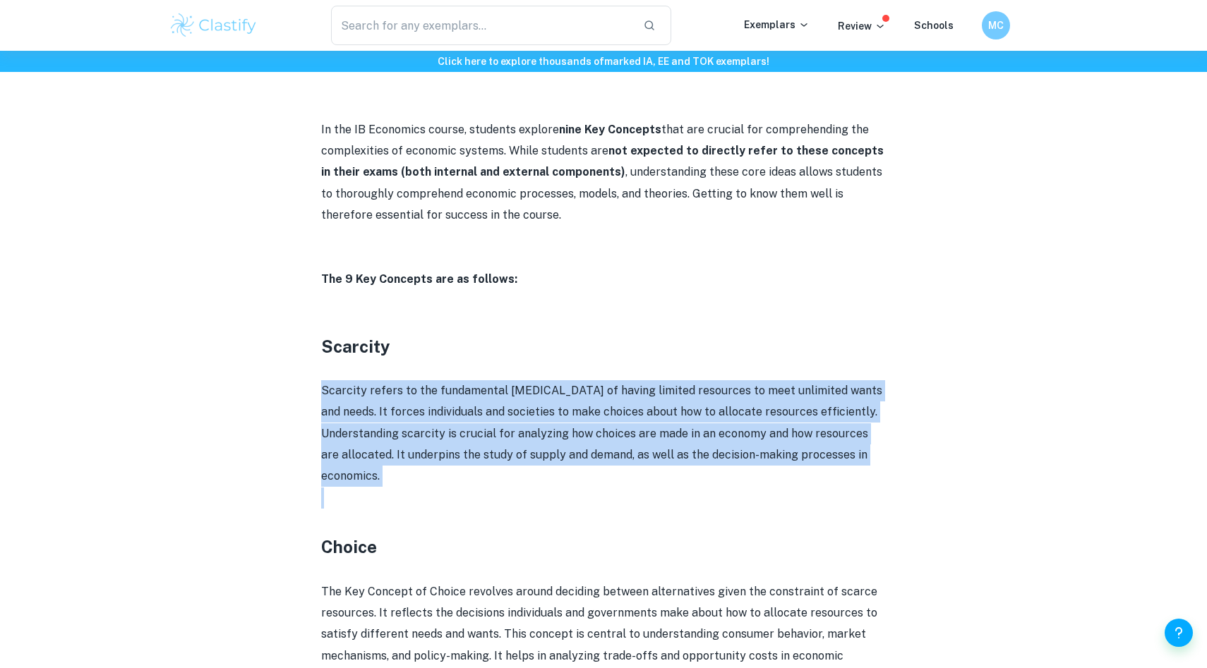
drag, startPoint x: 422, startPoint y: 491, endPoint x: 297, endPoint y: 394, distance: 158.4
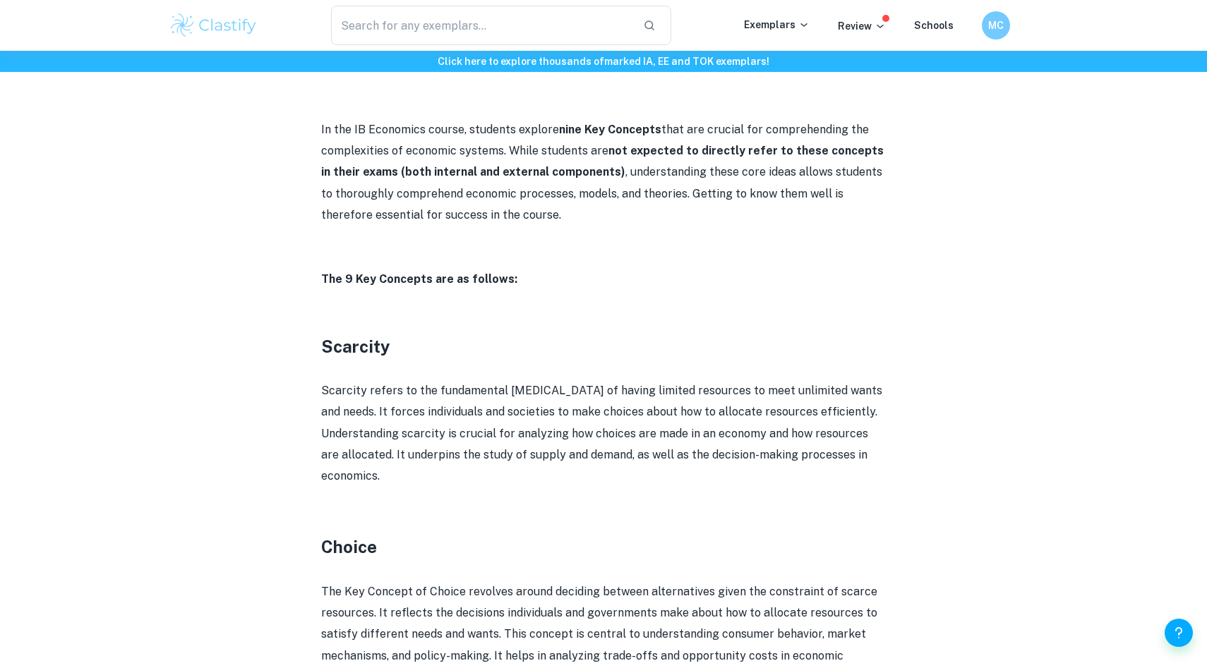
drag, startPoint x: 309, startPoint y: 384, endPoint x: 449, endPoint y: 472, distance: 165.2
click at [449, 472] on p "Scarcity refers to the fundamental economic problem of having limited resources…" at bounding box center [603, 433] width 565 height 107
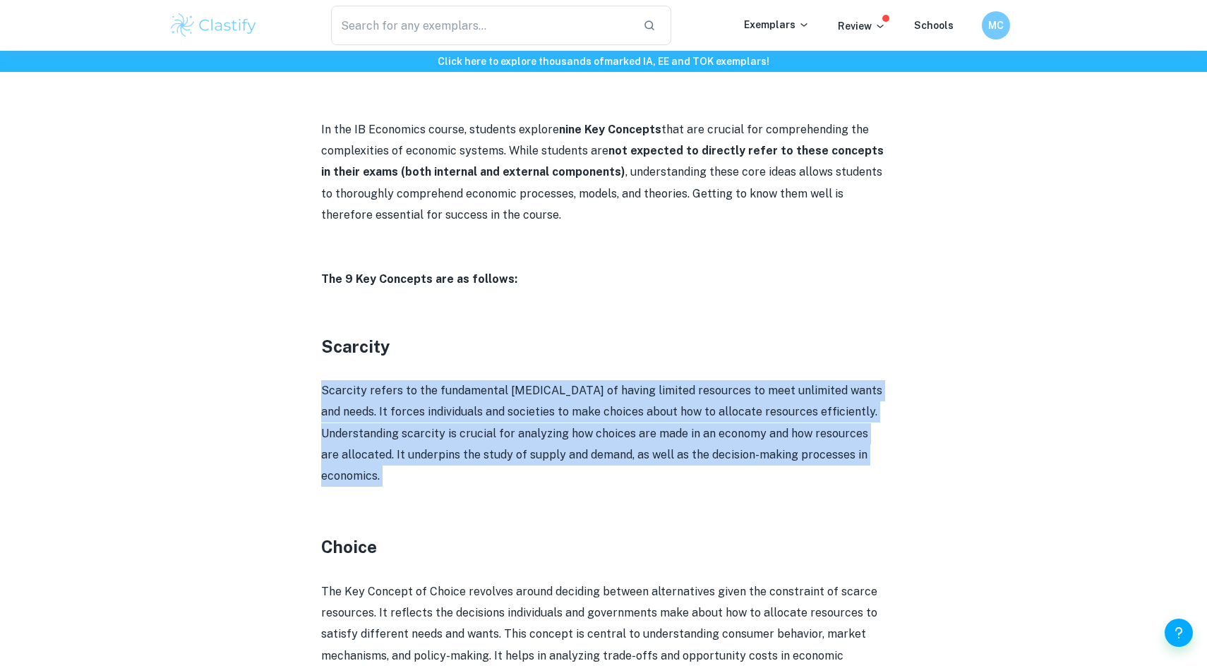
drag, startPoint x: 449, startPoint y: 472, endPoint x: 318, endPoint y: 393, distance: 153.2
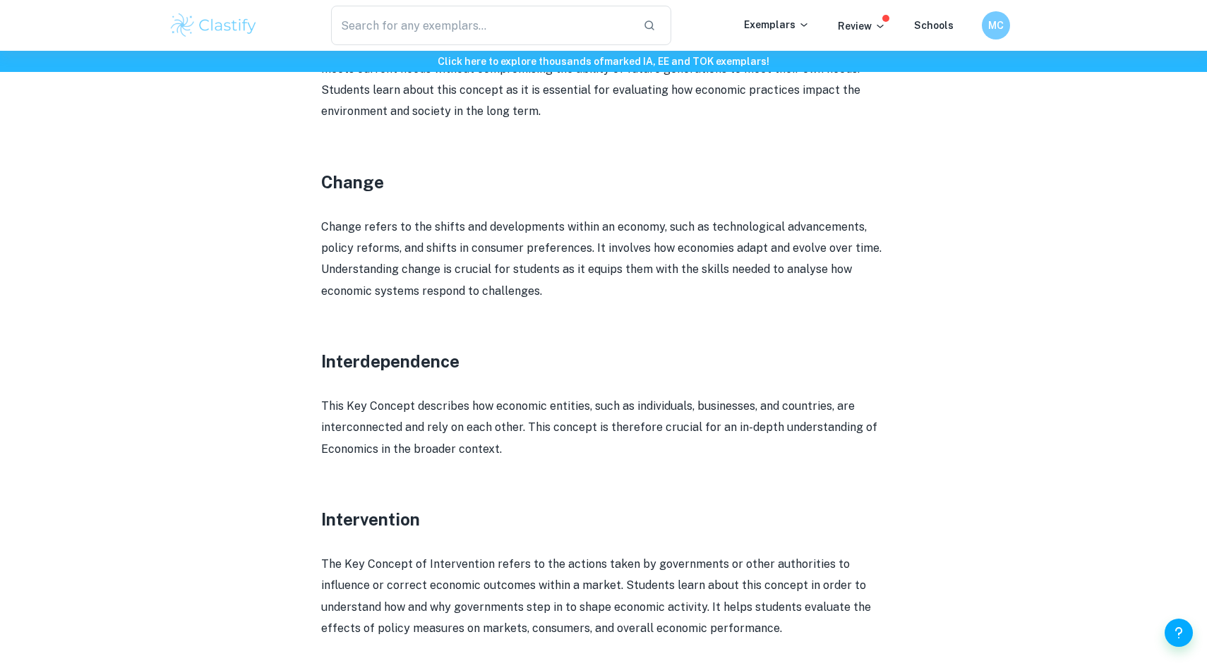
scroll to position [1893, 0]
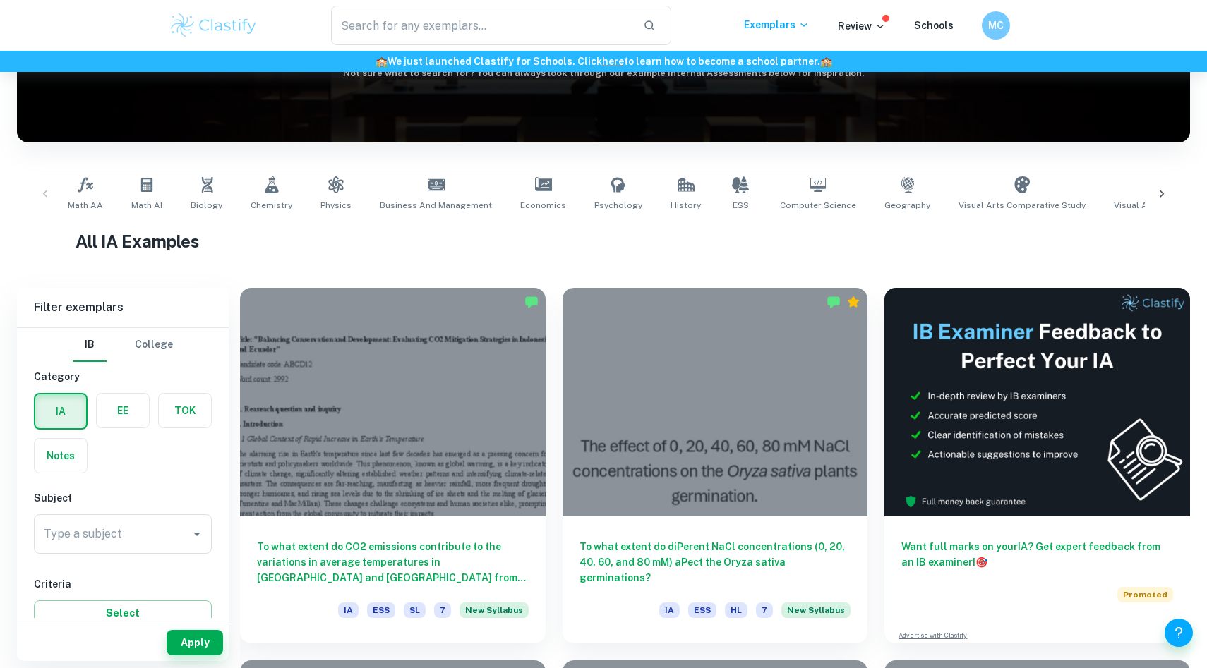
scroll to position [136, 0]
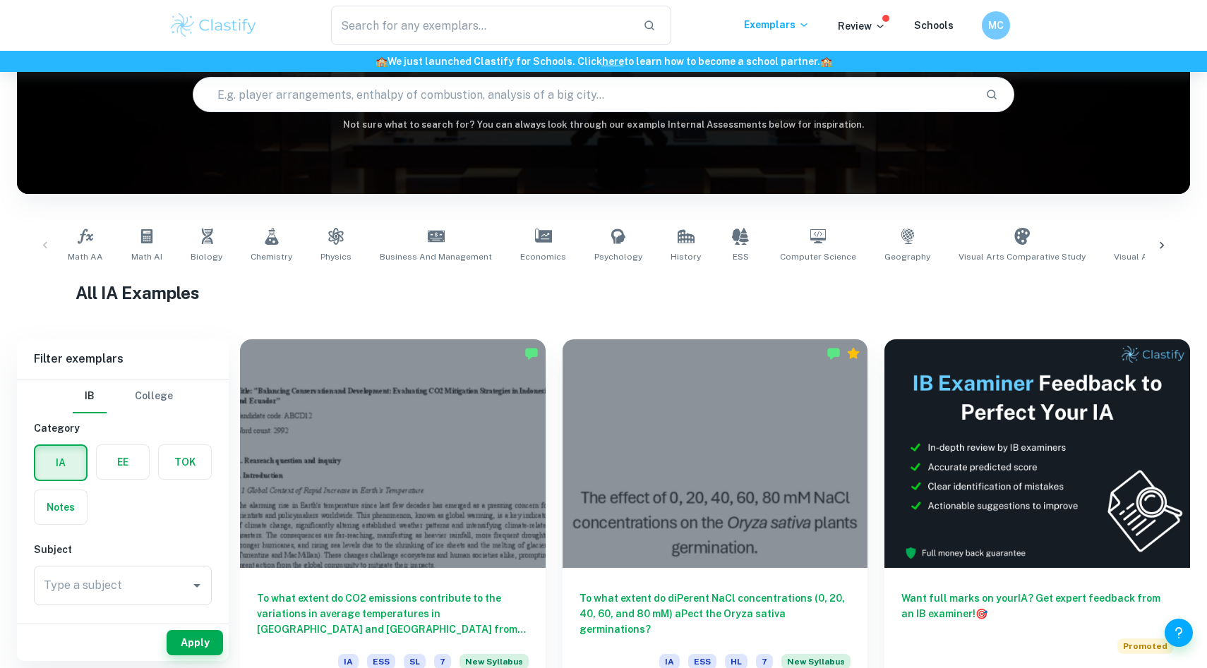
click at [550, 98] on input "text" at bounding box center [583, 95] width 780 height 40
click at [435, 104] on input "text" at bounding box center [583, 95] width 780 height 40
type input "Economics Interdependence"
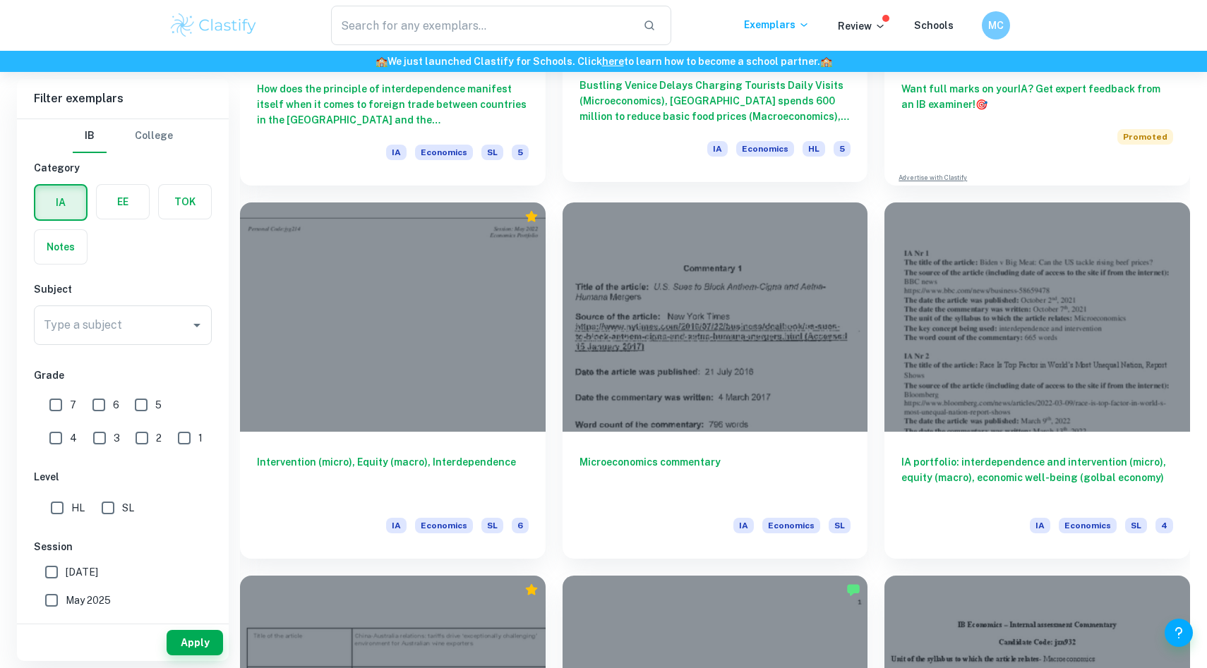
scroll to position [646, 0]
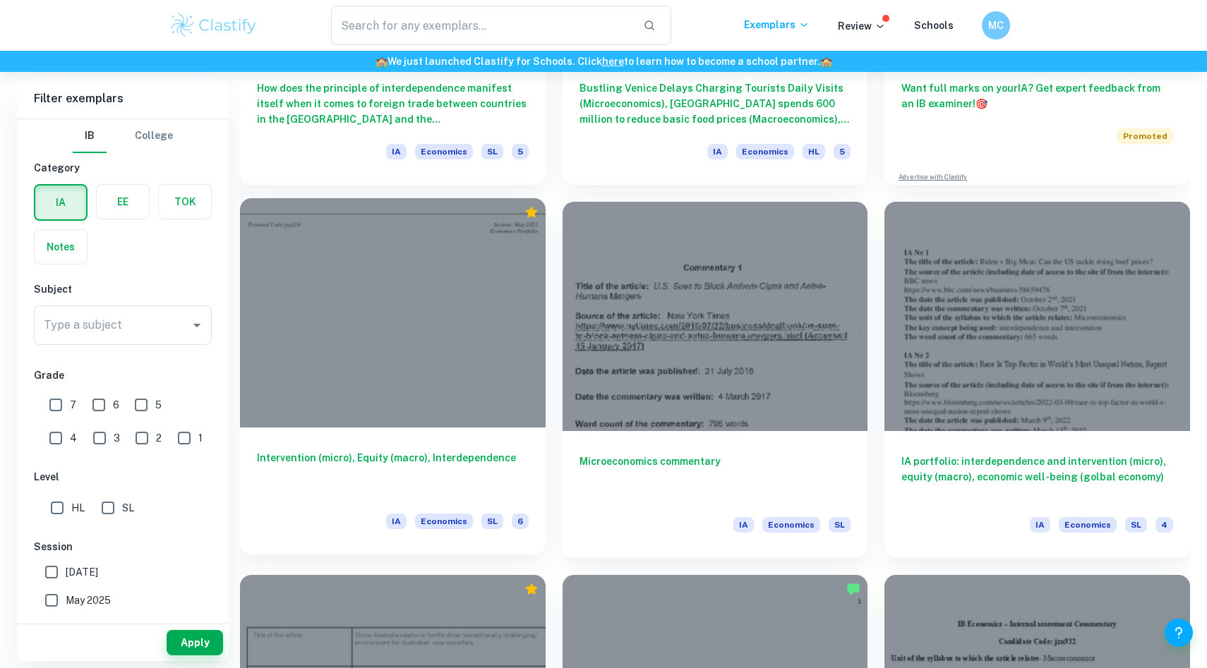
click at [451, 435] on div "Intervention (micro), Equity (macro), Interdependence IA Economics SL 6" at bounding box center [393, 491] width 306 height 127
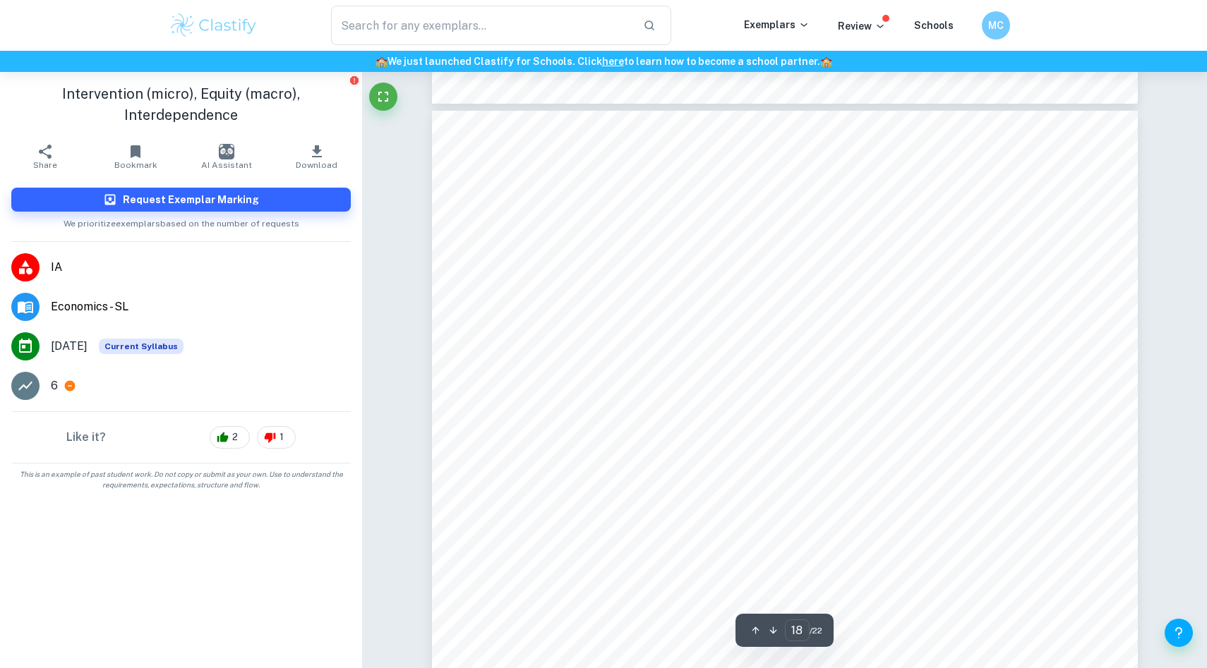
scroll to position [17166, 0]
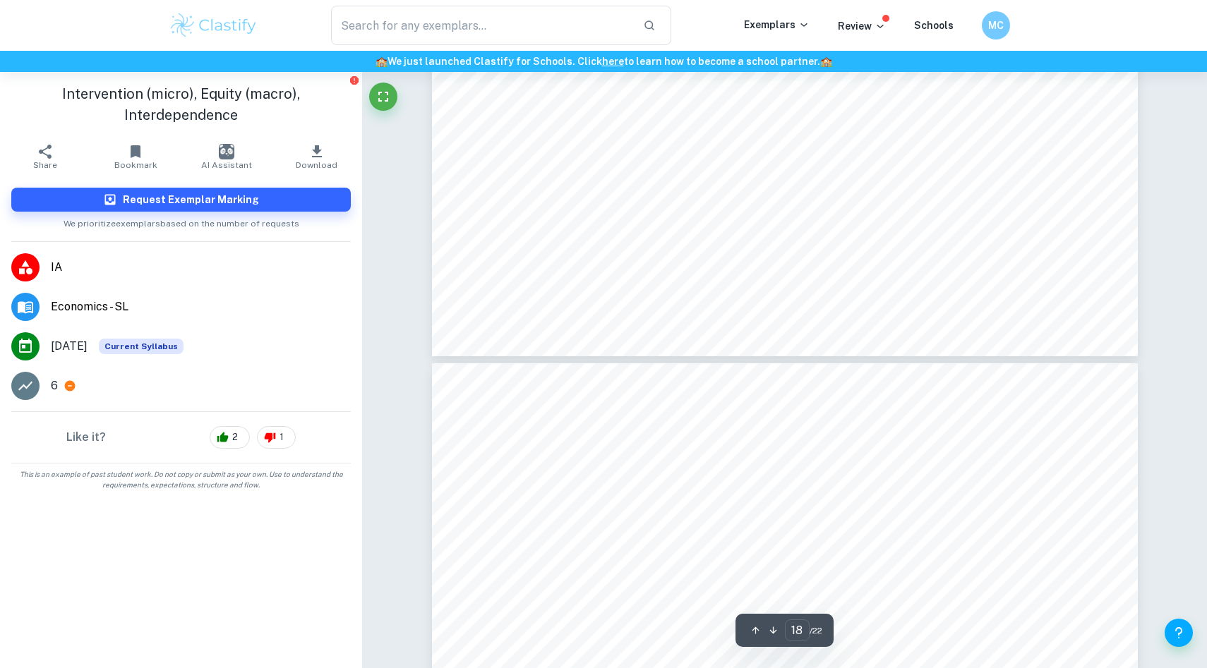
type input "19"
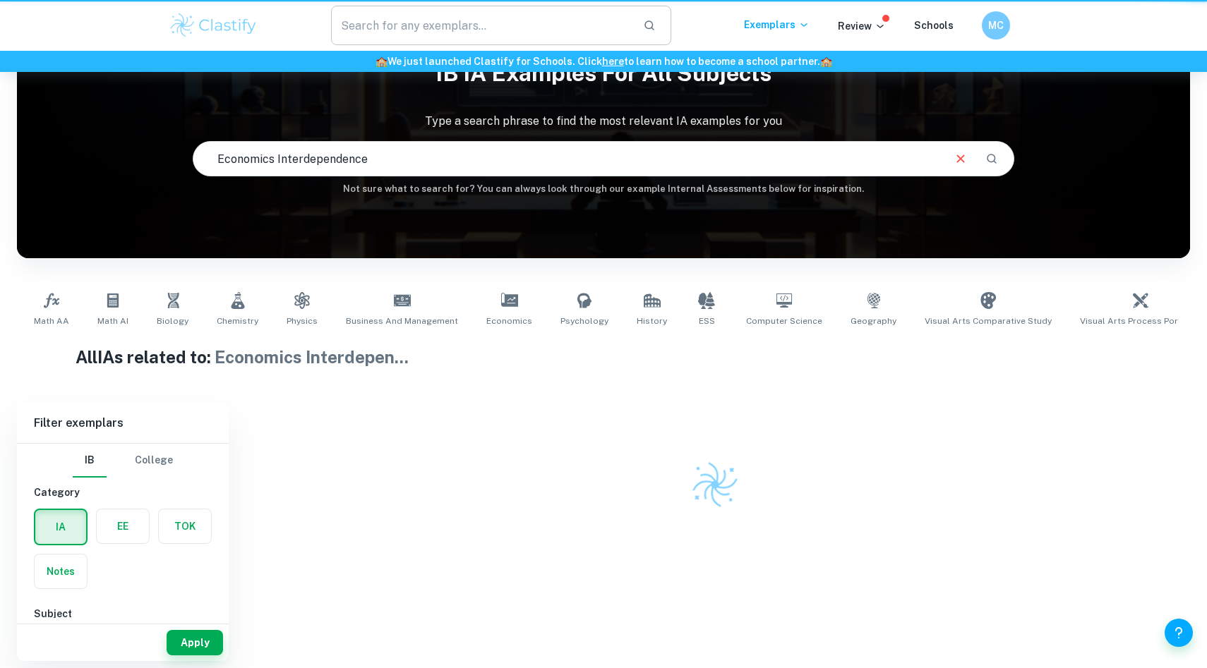
scroll to position [72, 0]
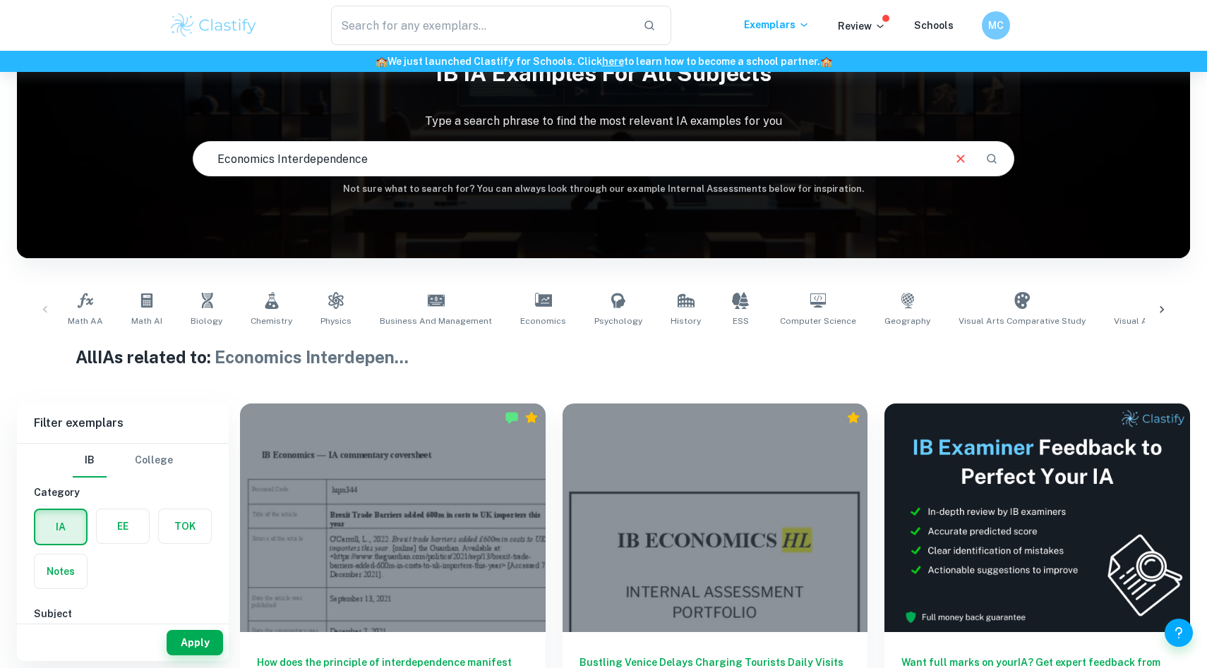
click at [441, 153] on input "Economics Interdependence" at bounding box center [566, 159] width 747 height 40
click at [302, 160] on input "Economics Interdependence" at bounding box center [566, 159] width 747 height 40
type input "E"
type input "Global Economics"
